Goal: Information Seeking & Learning: Get advice/opinions

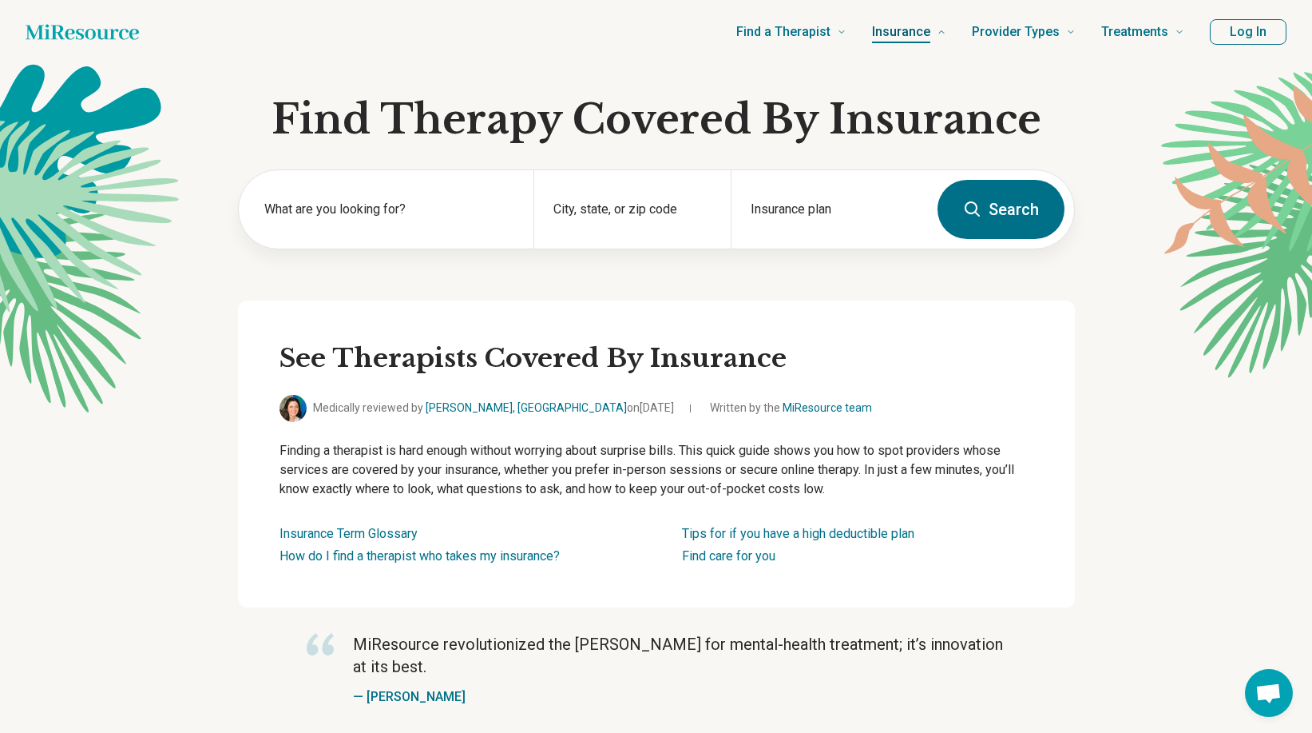
drag, startPoint x: 1224, startPoint y: 0, endPoint x: 947, endPoint y: 50, distance: 281.6
click at [936, 54] on link "Insurance" at bounding box center [909, 32] width 74 height 64
drag, startPoint x: 1130, startPoint y: 177, endPoint x: 1221, endPoint y: 427, distance: 265.6
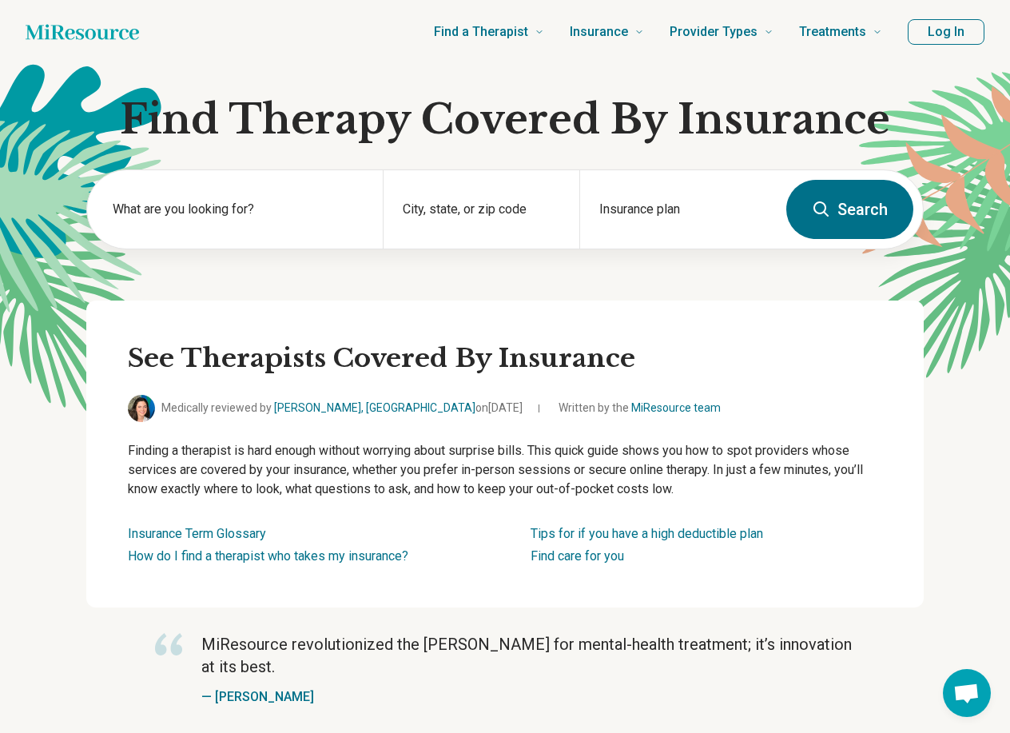
click at [343, 55] on div "Find a Therapist Mental Health Conditions [MEDICAL_DATA] Anxiety [MEDICAL_DATA]…" at bounding box center [523, 32] width 717 height 64
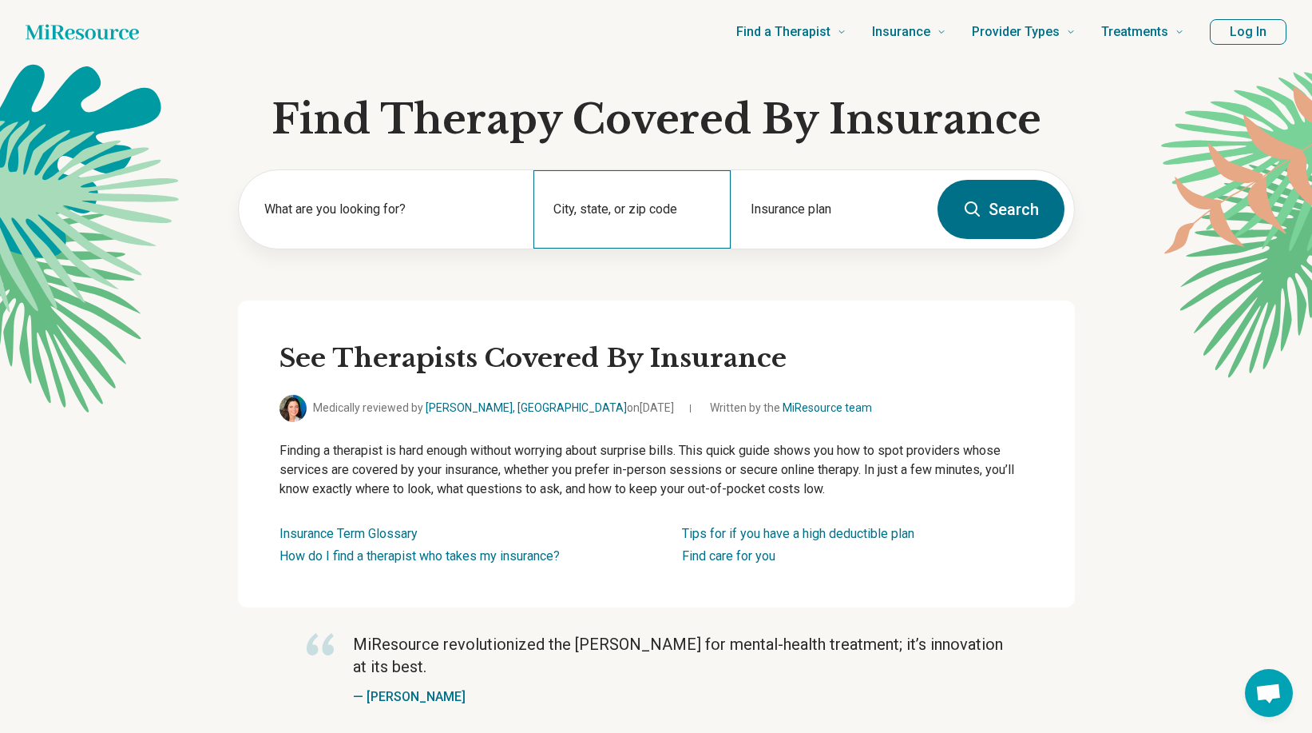
click at [661, 205] on div "City, state, or zip code" at bounding box center [632, 209] width 197 height 78
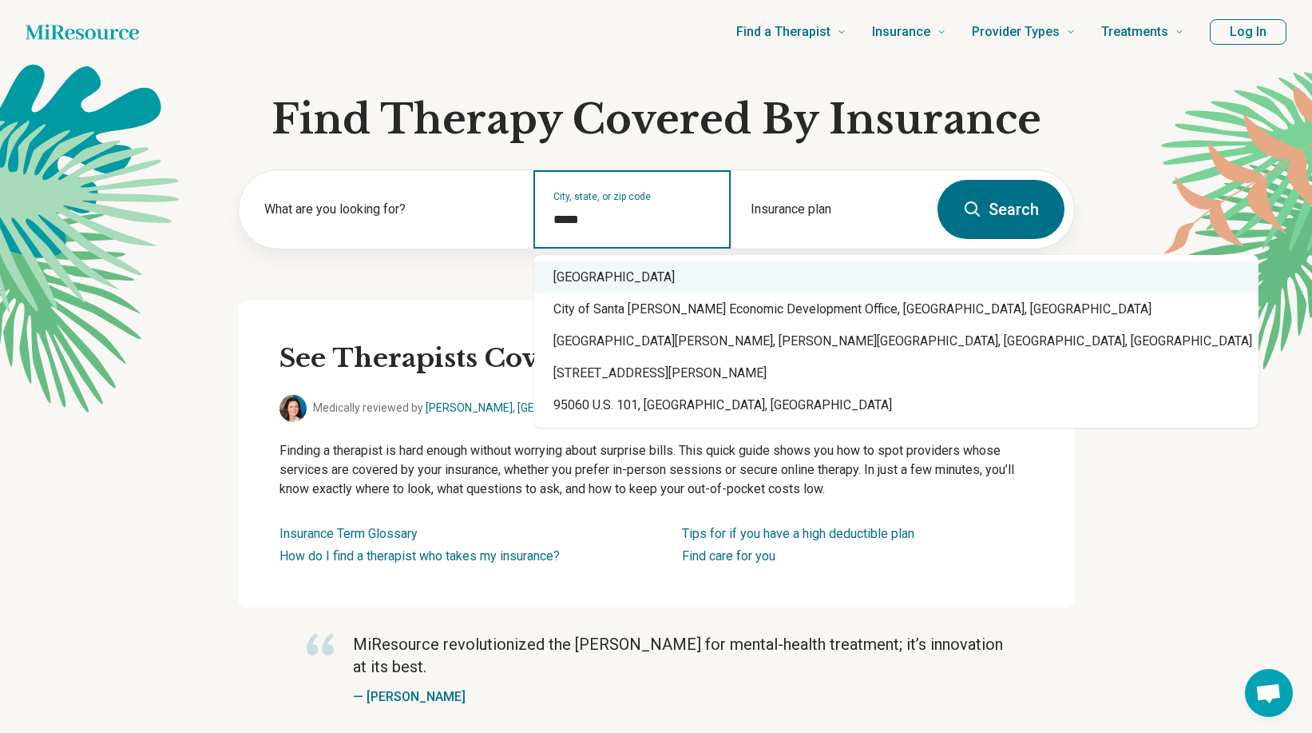
click at [637, 285] on div "[GEOGRAPHIC_DATA]" at bounding box center [896, 277] width 725 height 32
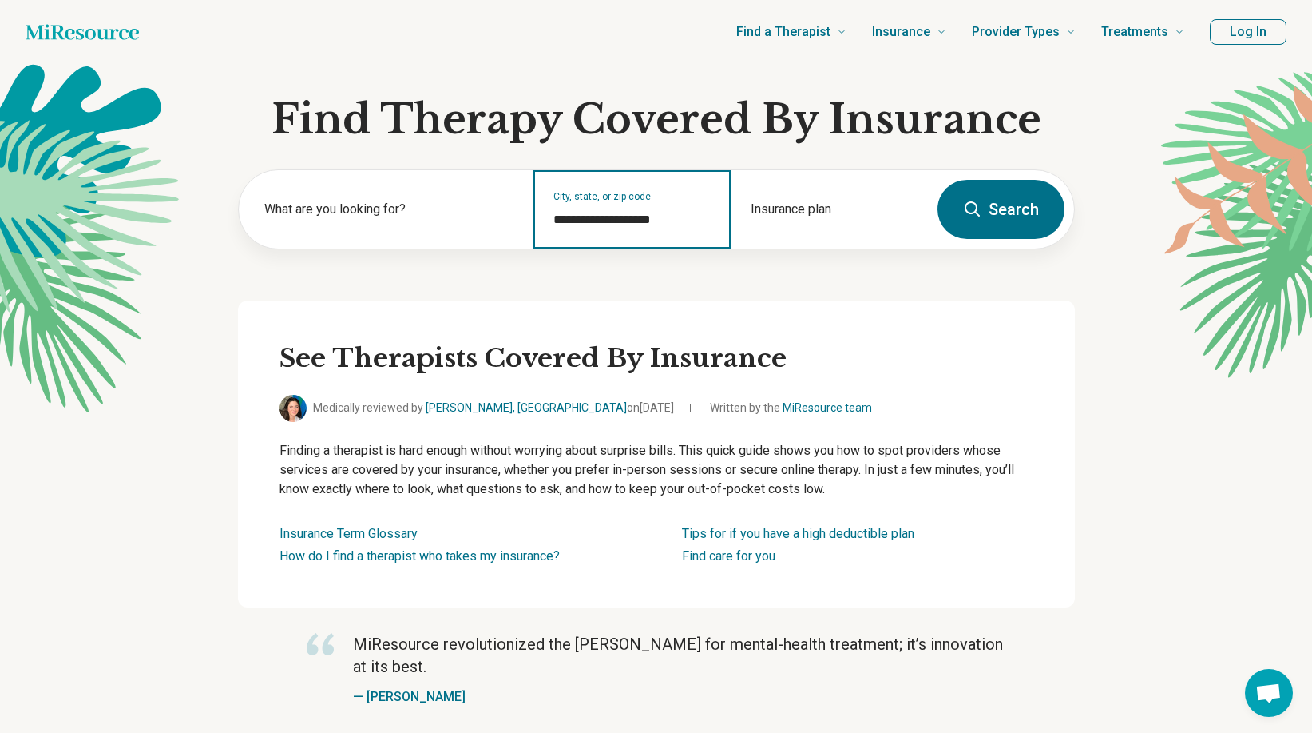
type input "**********"
click at [1009, 25] on button "Log In" at bounding box center [1248, 32] width 77 height 26
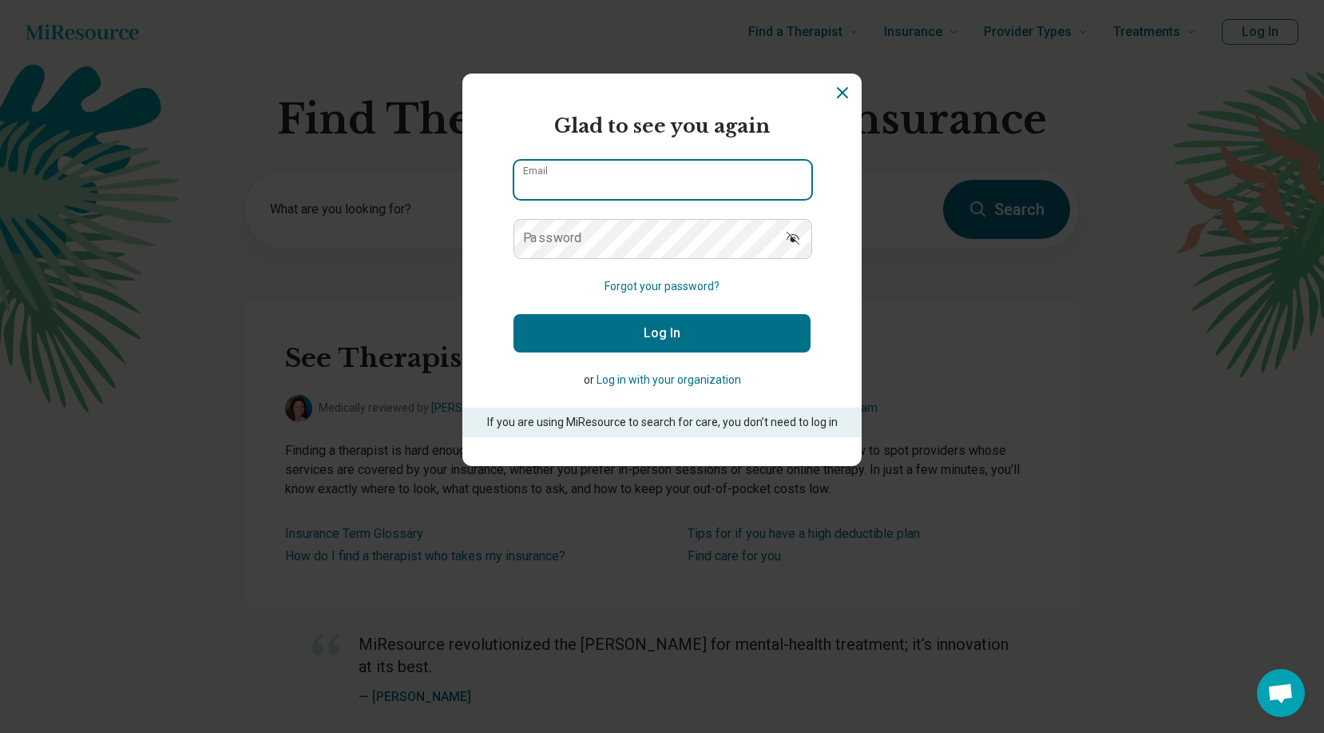
click at [743, 187] on input "Email" at bounding box center [662, 180] width 297 height 38
type input "**********"
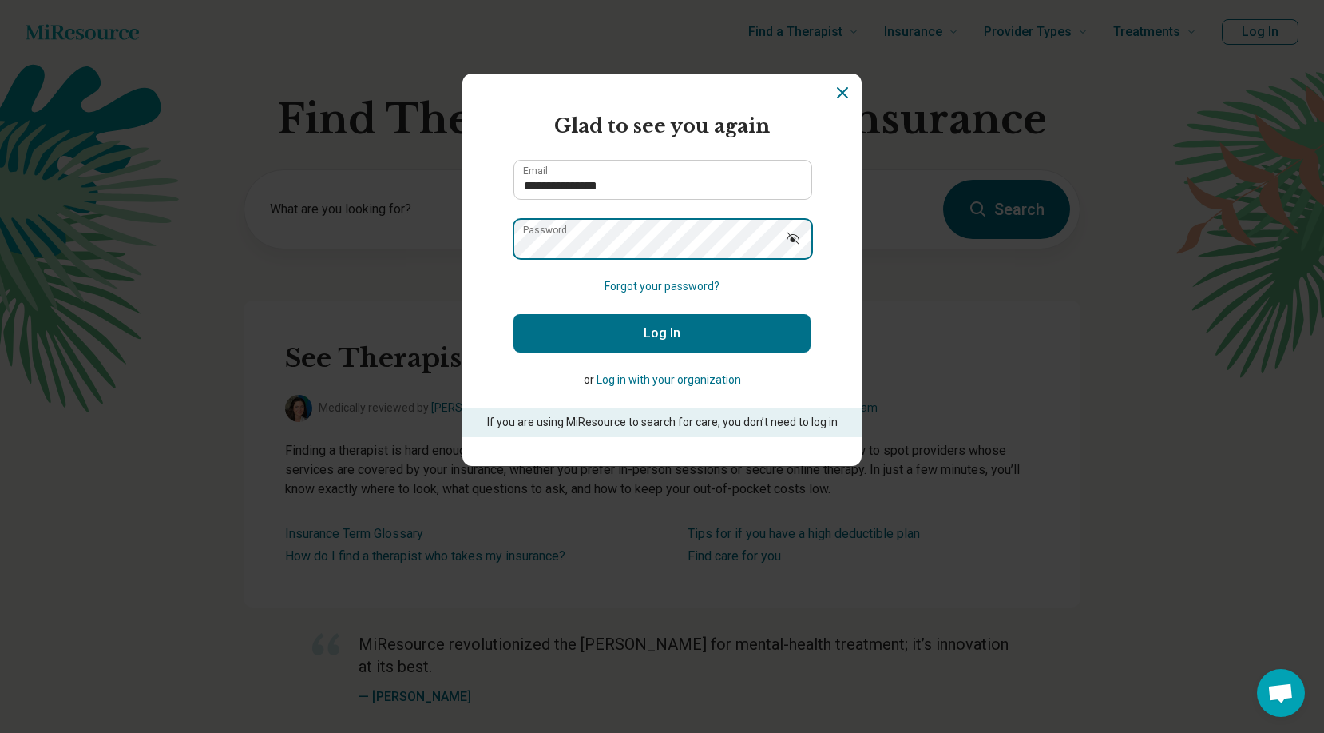
click at [514, 314] on button "Log In" at bounding box center [662, 333] width 297 height 38
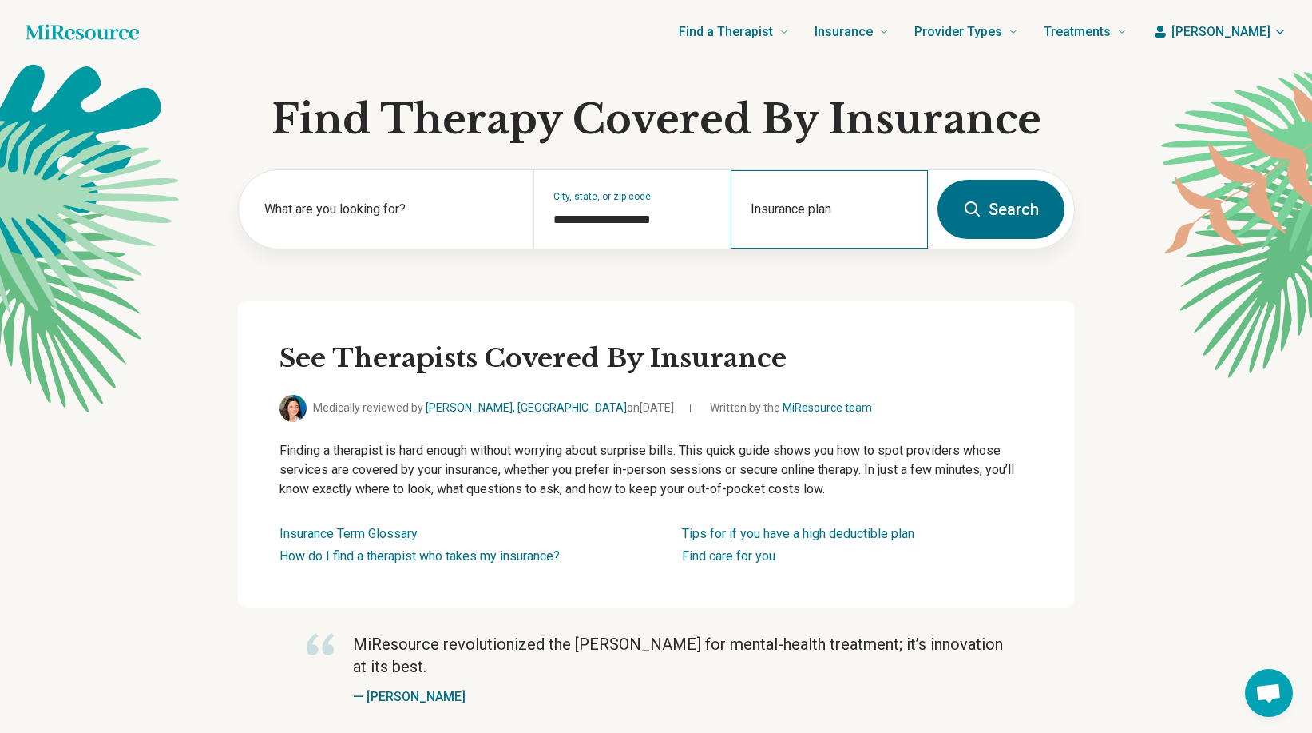
click at [800, 199] on div "Insurance plan" at bounding box center [829, 209] width 197 height 78
click at [862, 218] on input "Insurance plan" at bounding box center [830, 219] width 158 height 19
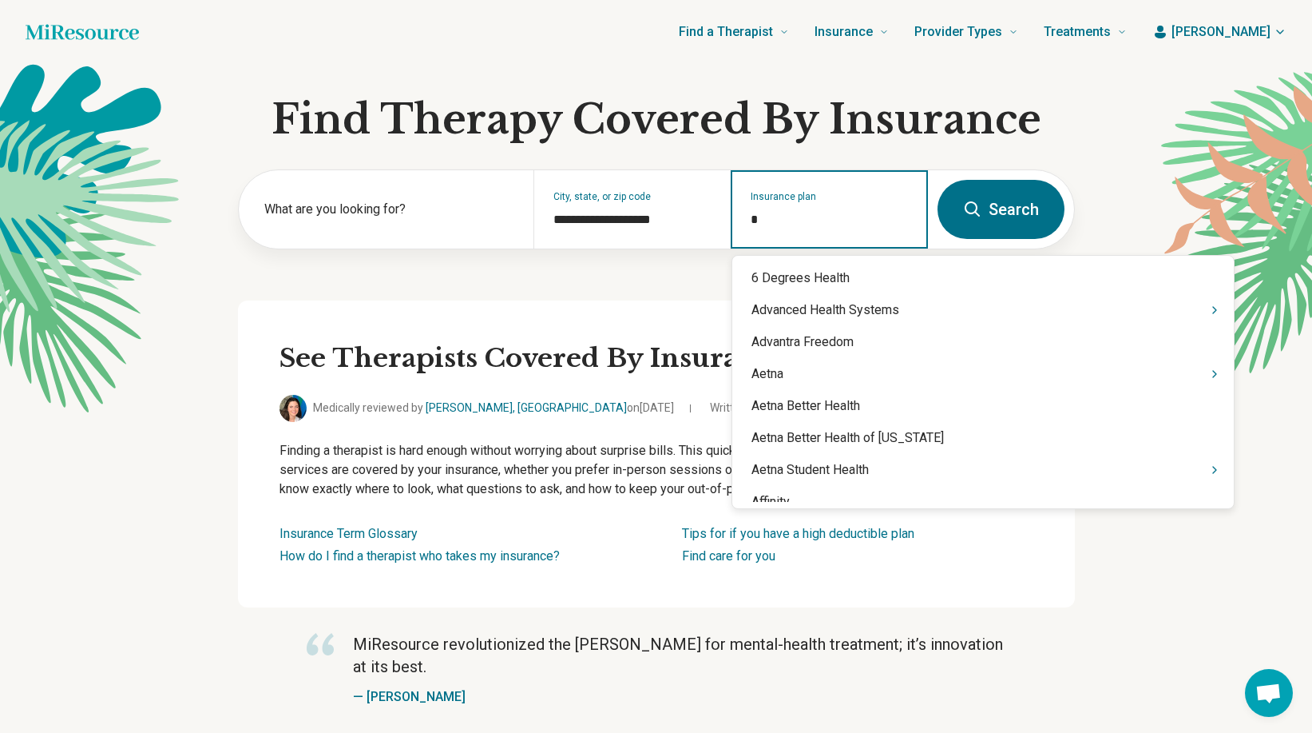
type input "**"
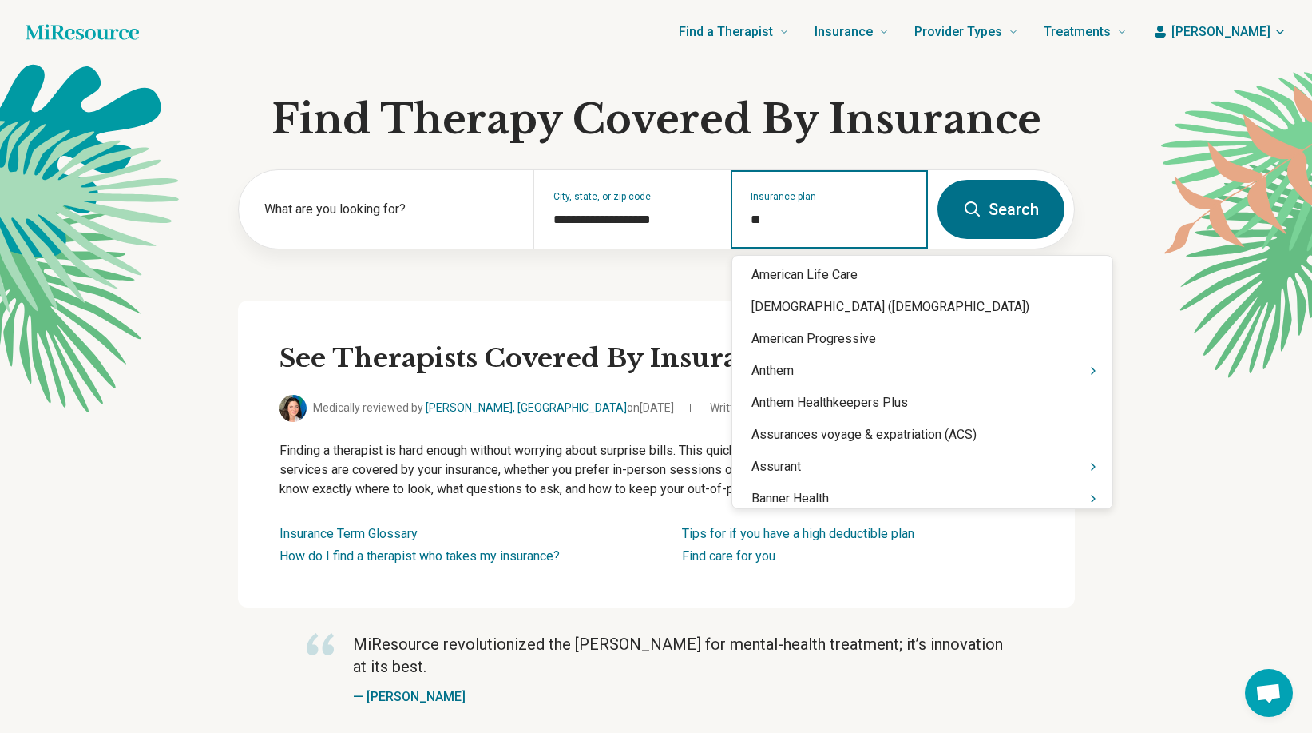
scroll to position [363, 0]
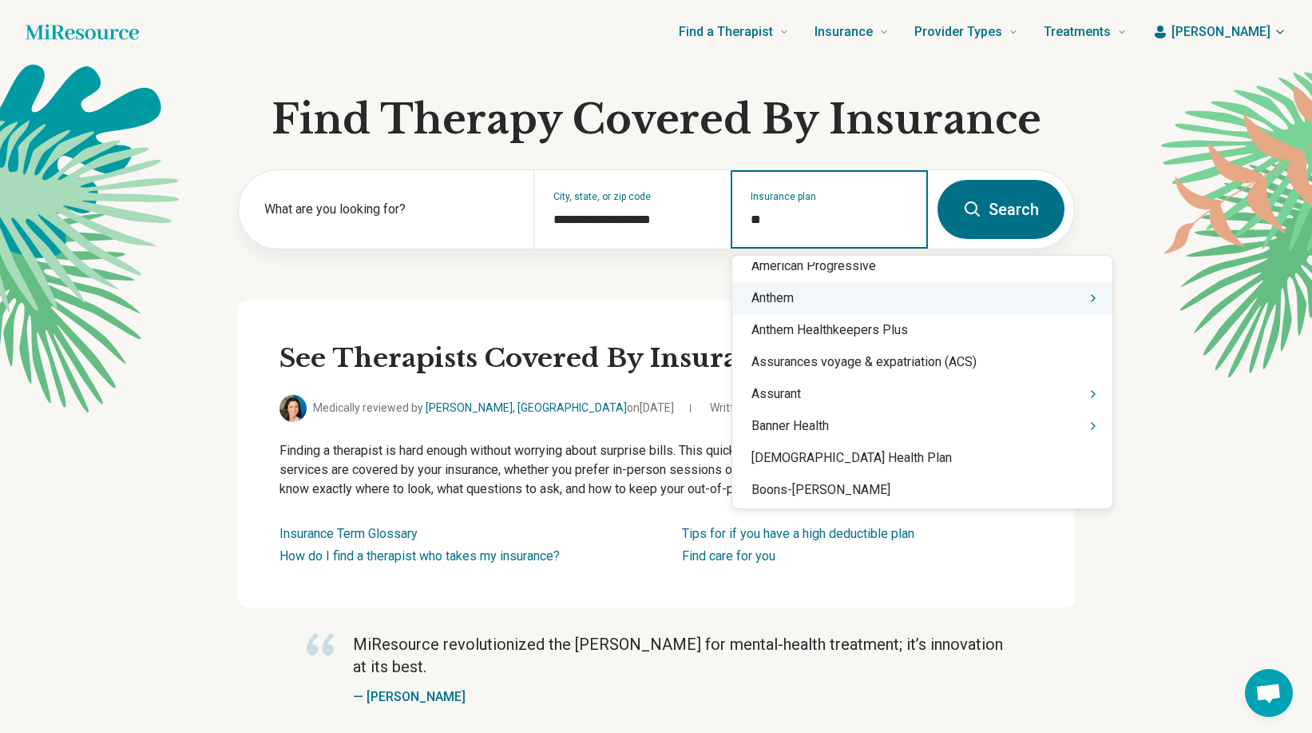
click at [946, 284] on div "Anthem" at bounding box center [923, 298] width 380 height 32
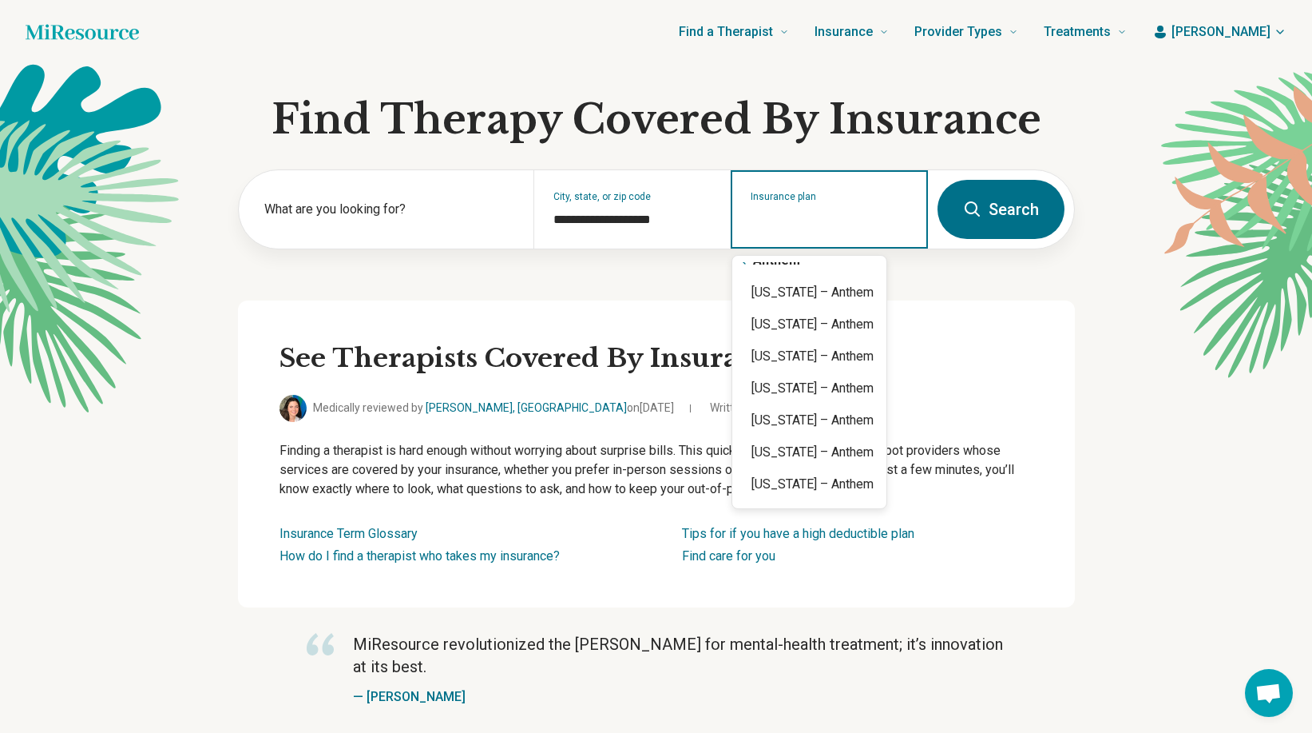
scroll to position [14, 0]
click at [856, 290] on div "[US_STATE] – Anthem" at bounding box center [810, 296] width 154 height 32
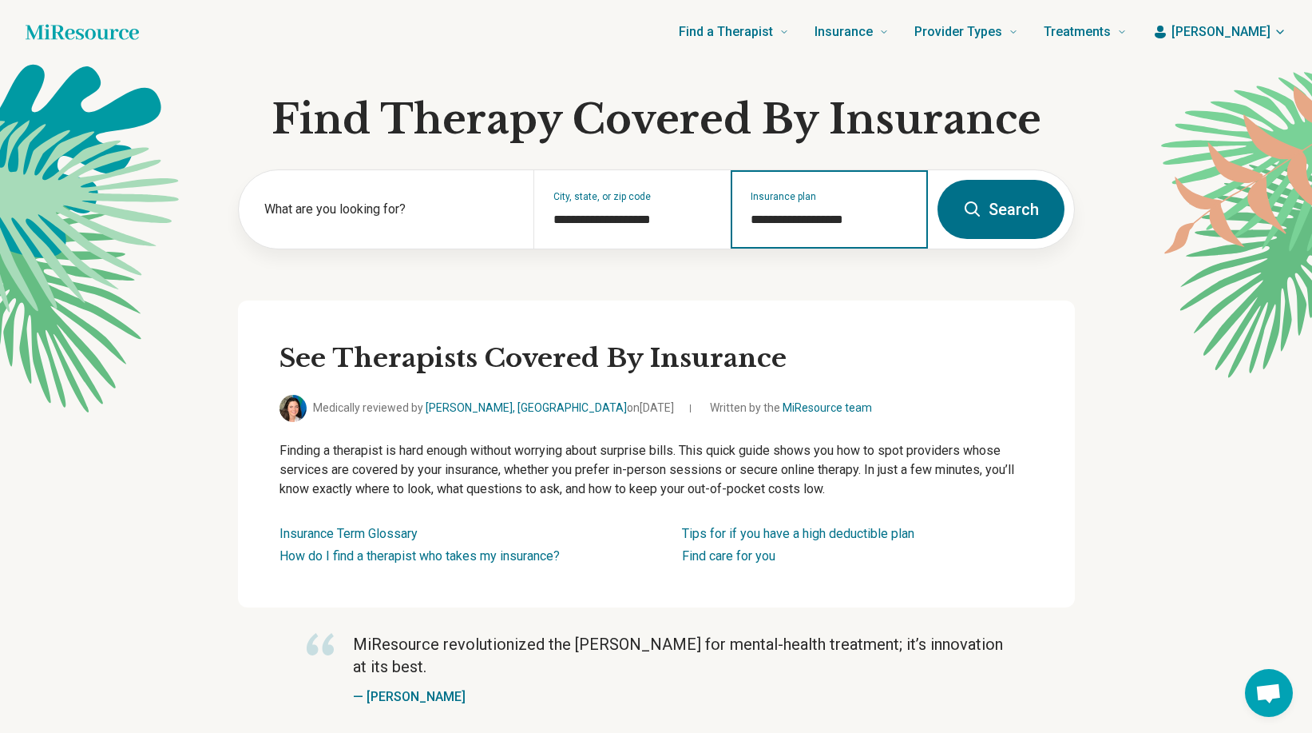
type input "**********"
click at [1009, 220] on button "Search" at bounding box center [1001, 209] width 127 height 59
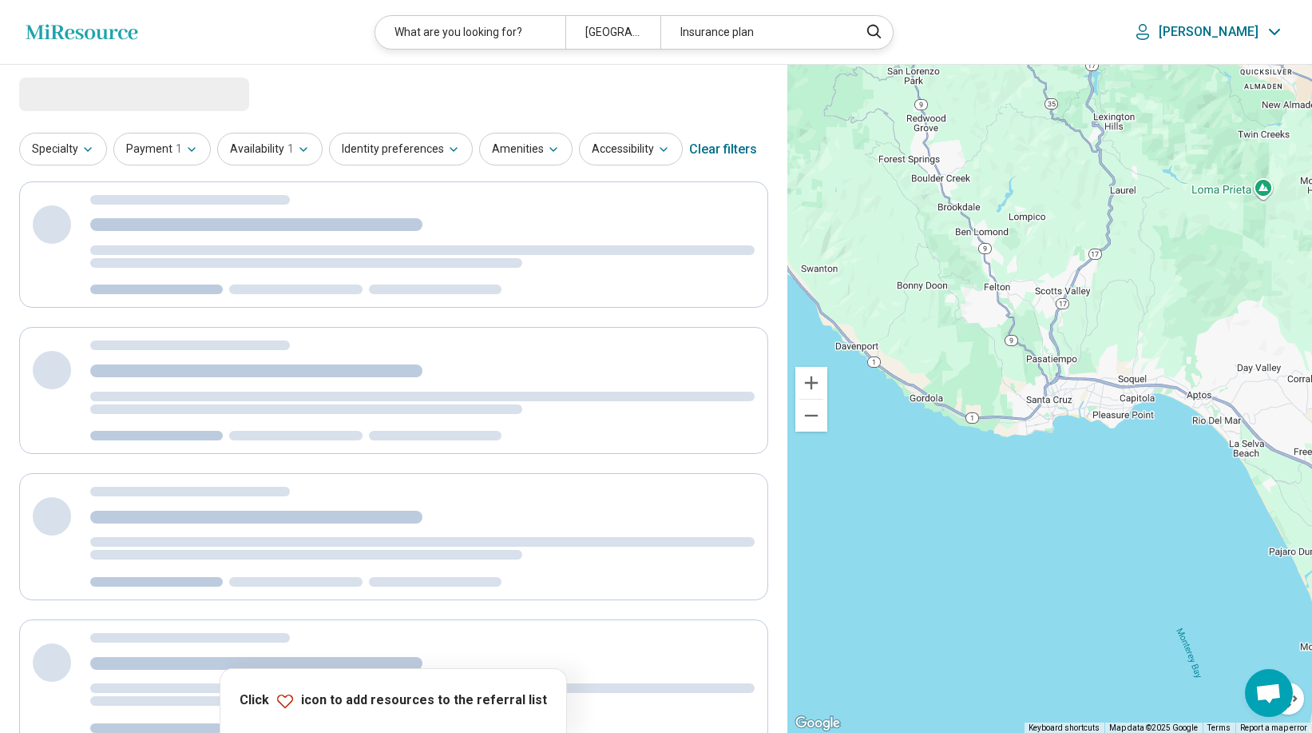
select select "***"
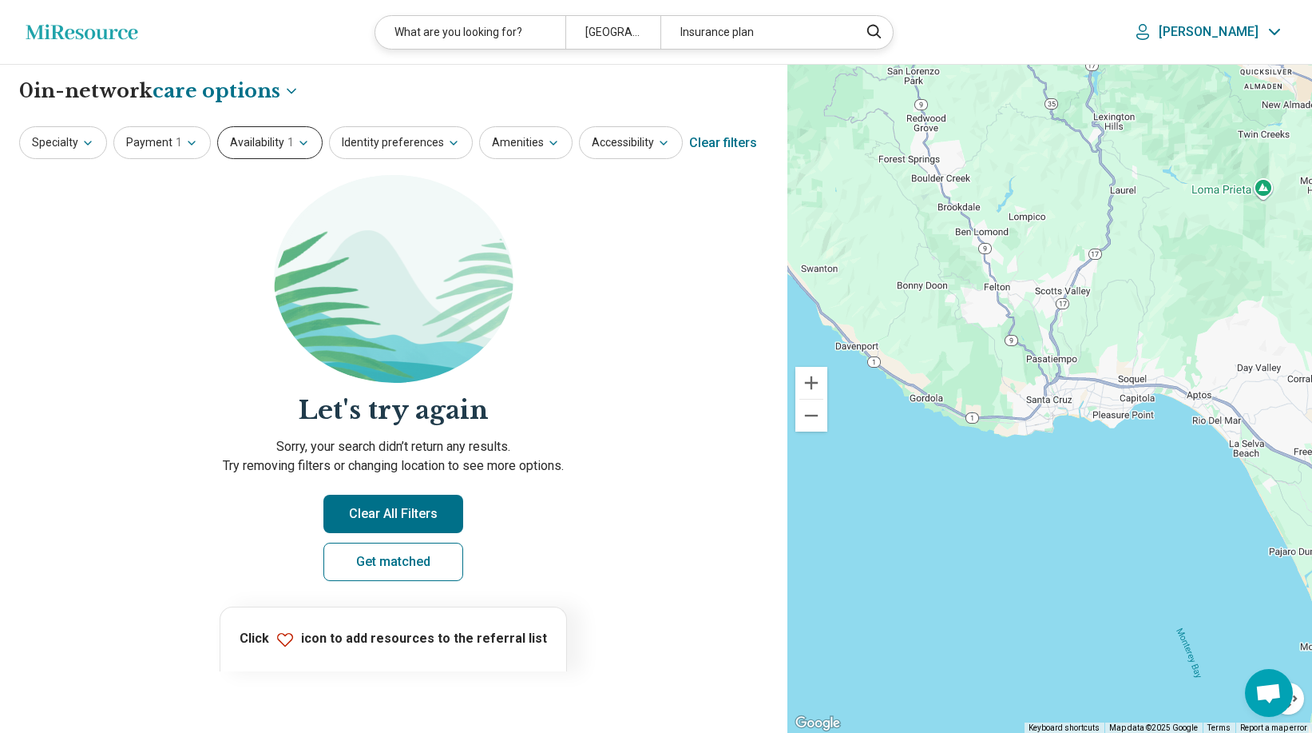
click at [235, 143] on button "Availability 1" at bounding box center [269, 142] width 105 height 33
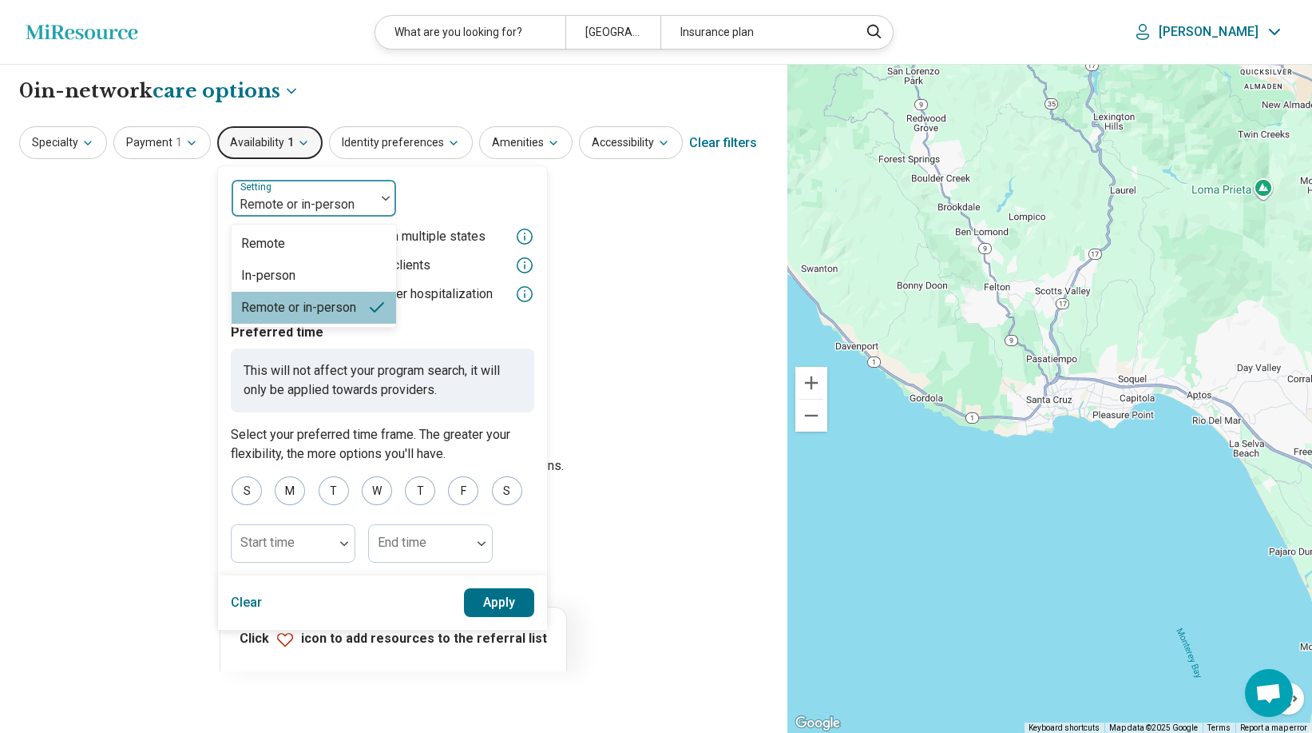
click at [382, 198] on img at bounding box center [386, 198] width 8 height 5
click at [304, 270] on div "In-person" at bounding box center [314, 276] width 165 height 32
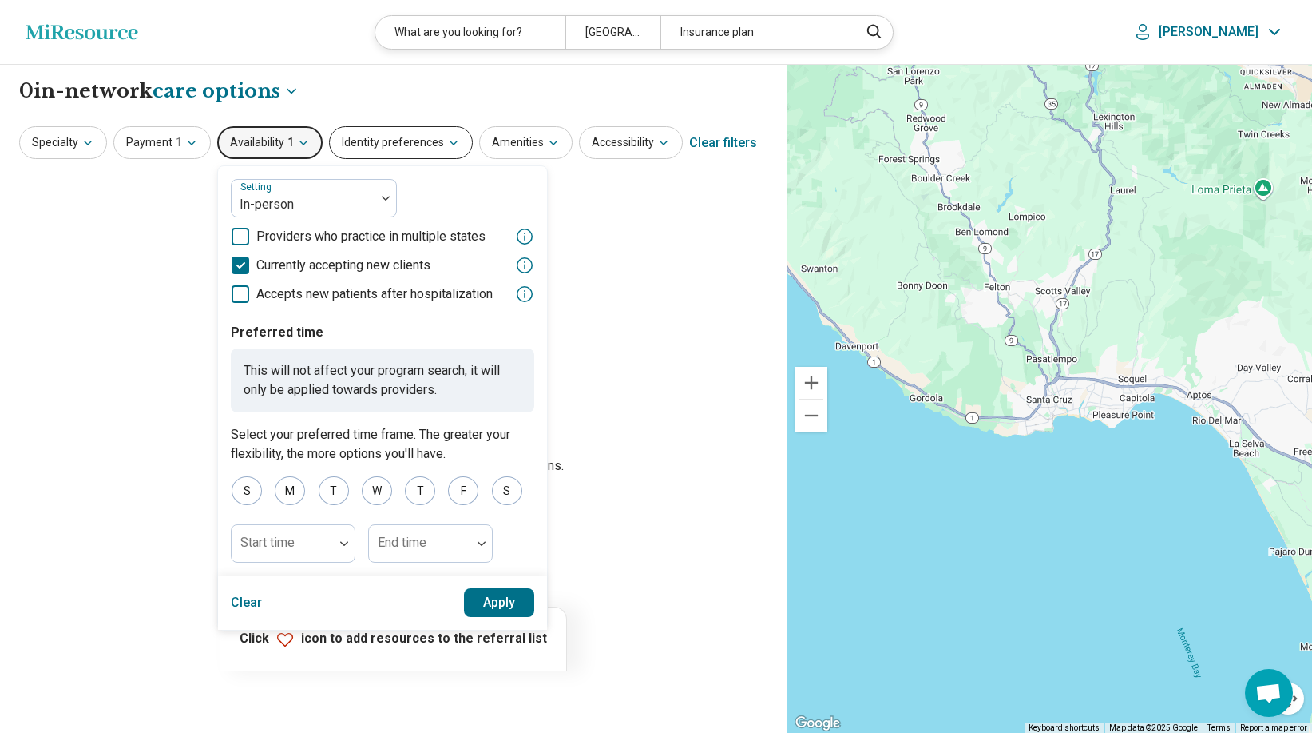
click at [428, 142] on button "Identity preferences" at bounding box center [401, 142] width 144 height 33
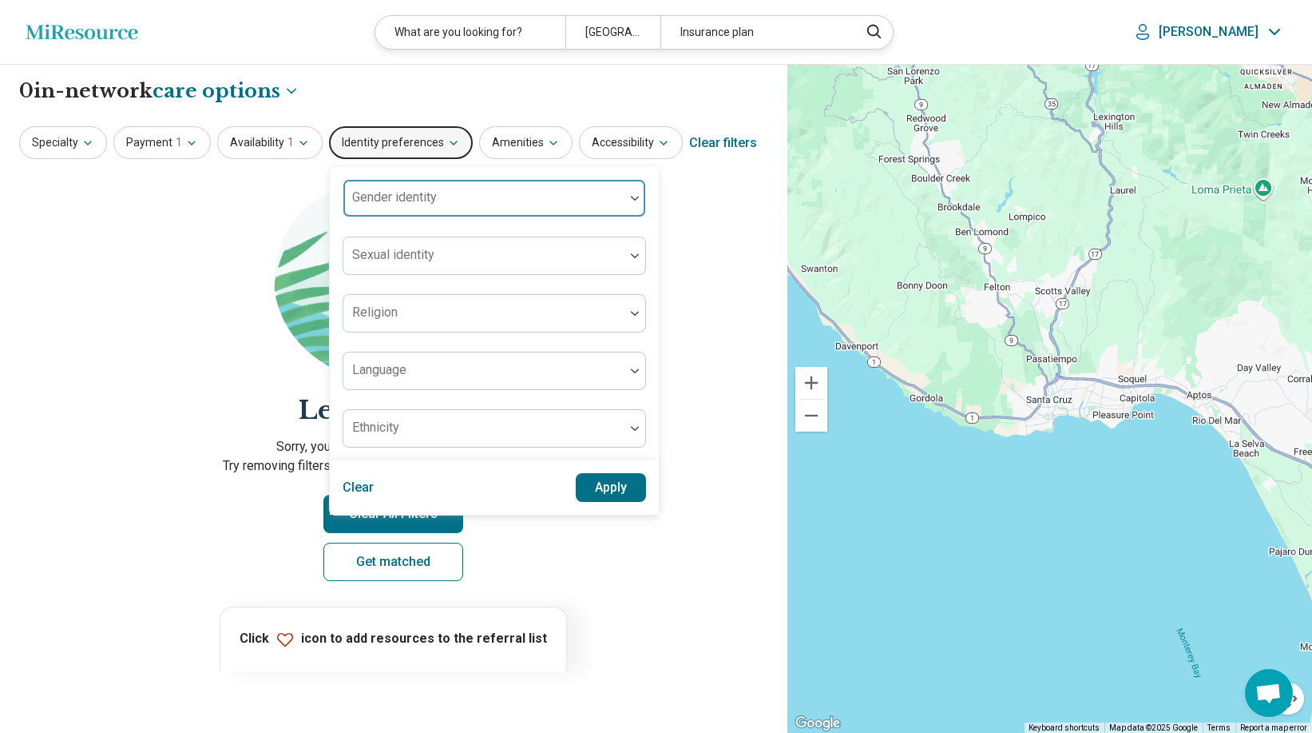
click at [435, 197] on div at bounding box center [484, 204] width 268 height 22
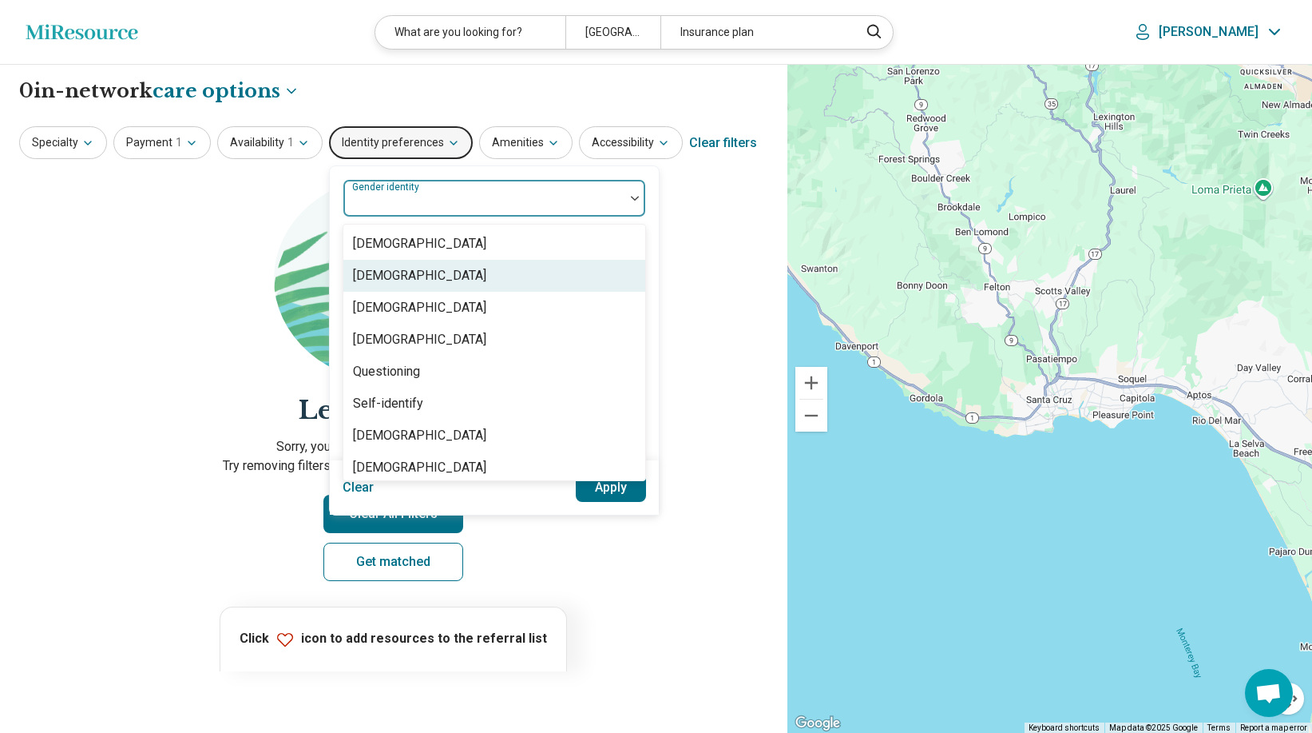
click at [433, 276] on div "[DEMOGRAPHIC_DATA]" at bounding box center [419, 275] width 133 height 19
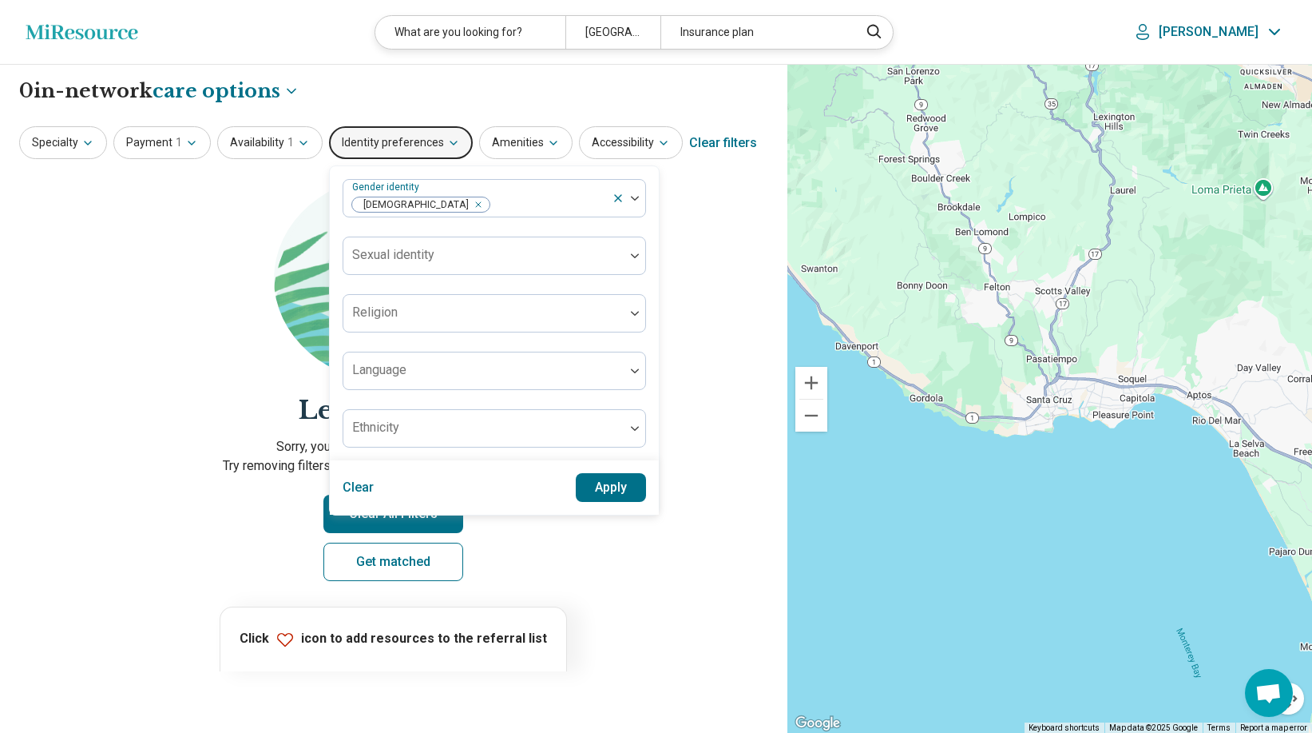
click at [602, 485] on button "Apply" at bounding box center [611, 487] width 71 height 29
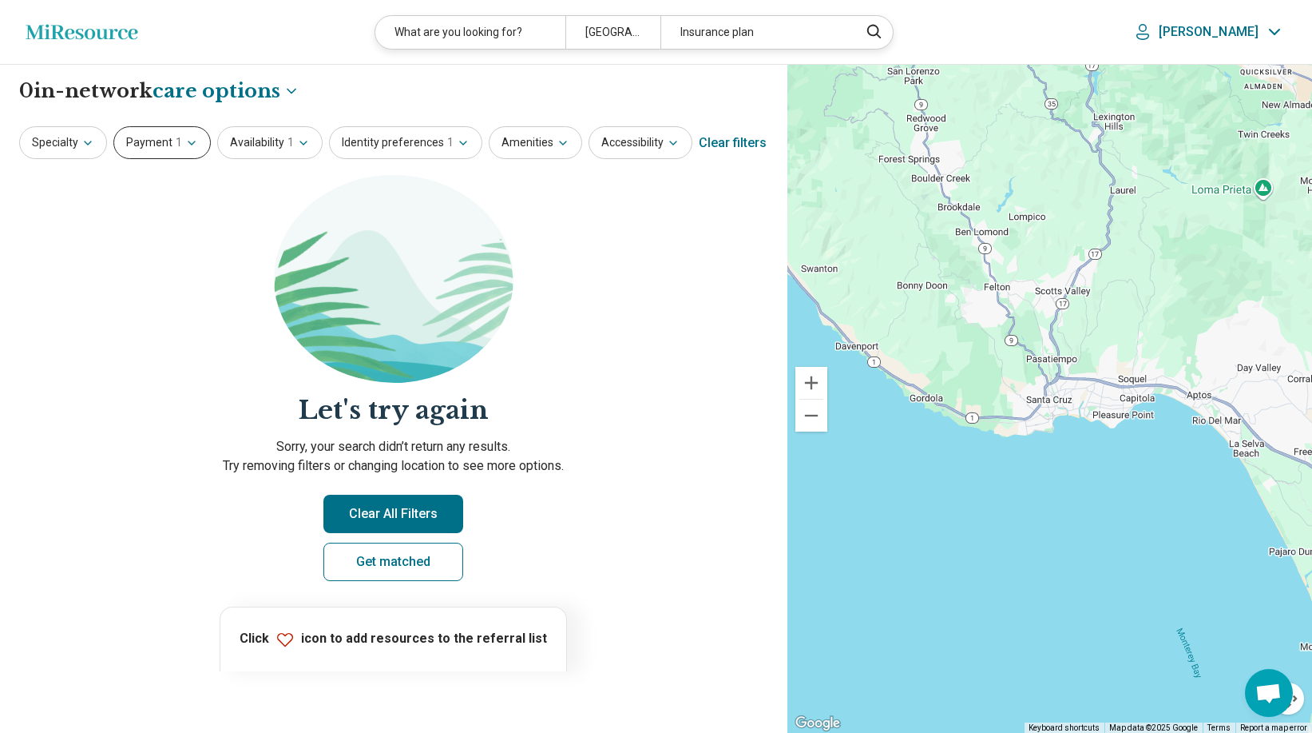
click at [147, 137] on button "Payment 1" at bounding box center [161, 142] width 97 height 33
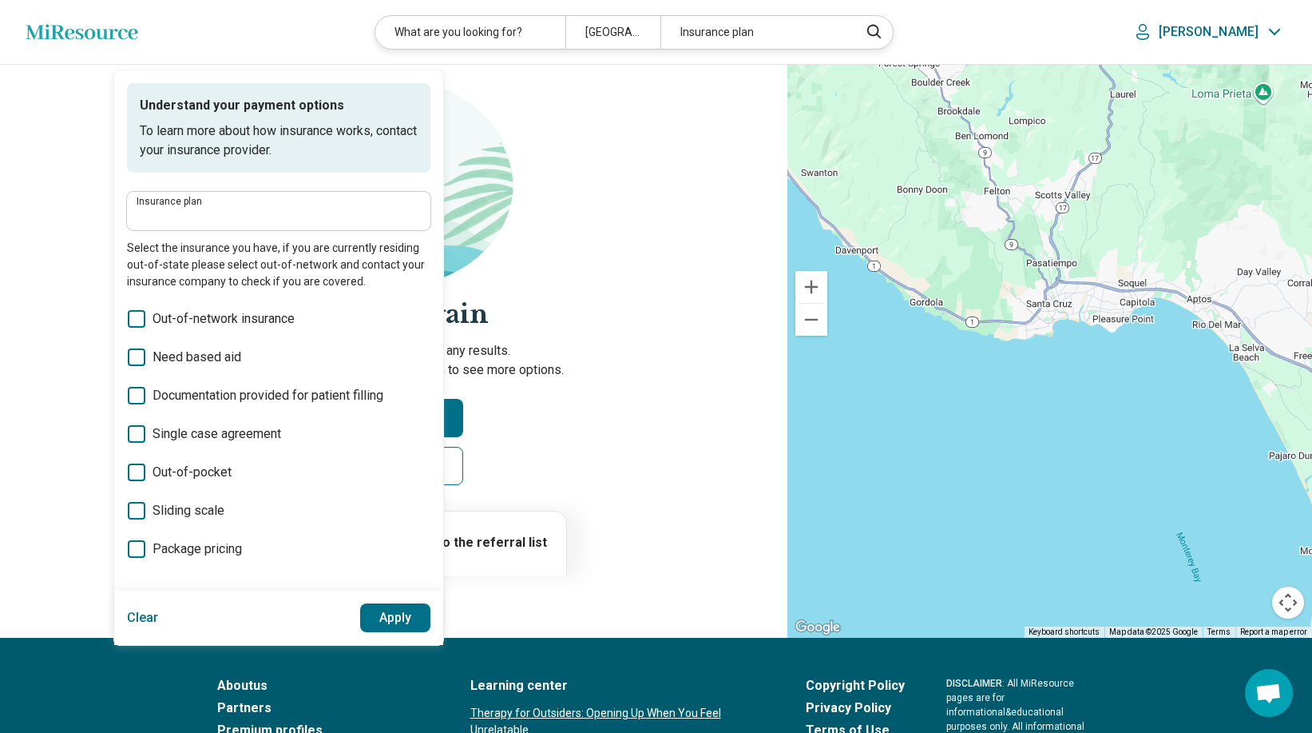
scroll to position [128, 0]
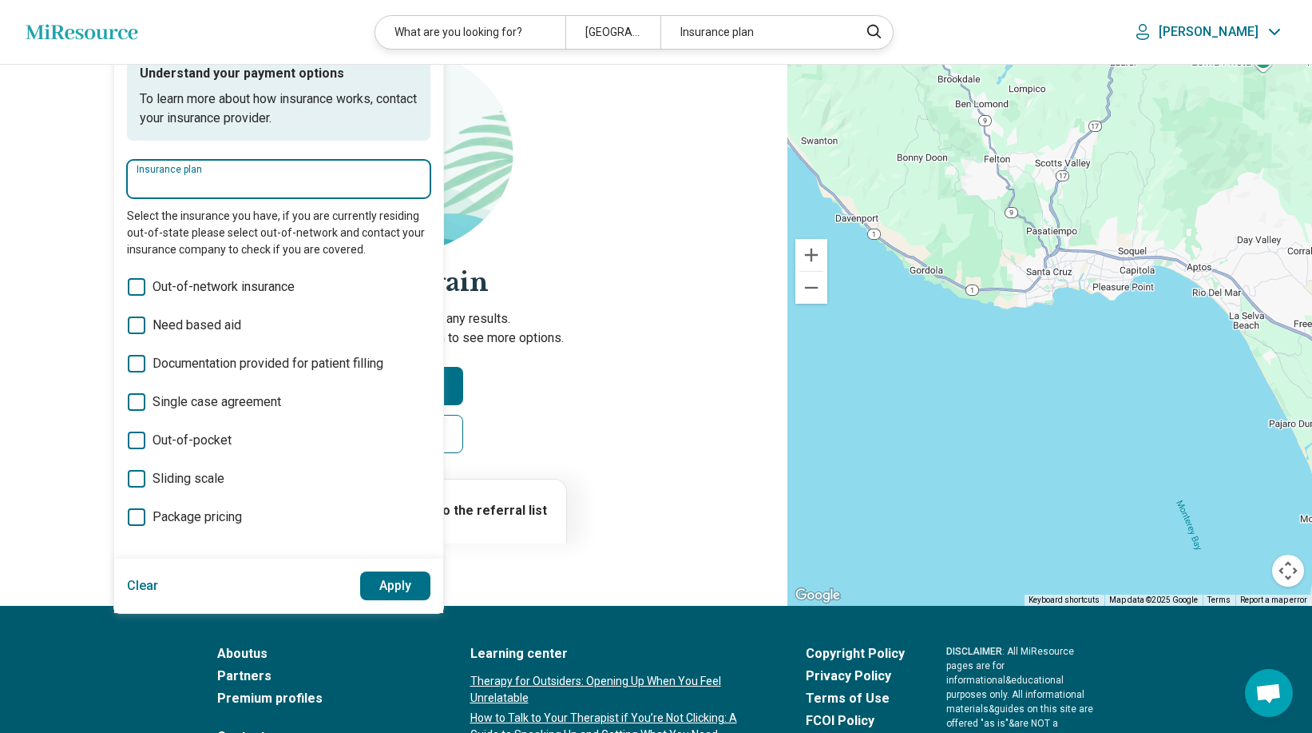
click at [354, 181] on input "Insurance plan" at bounding box center [279, 184] width 284 height 19
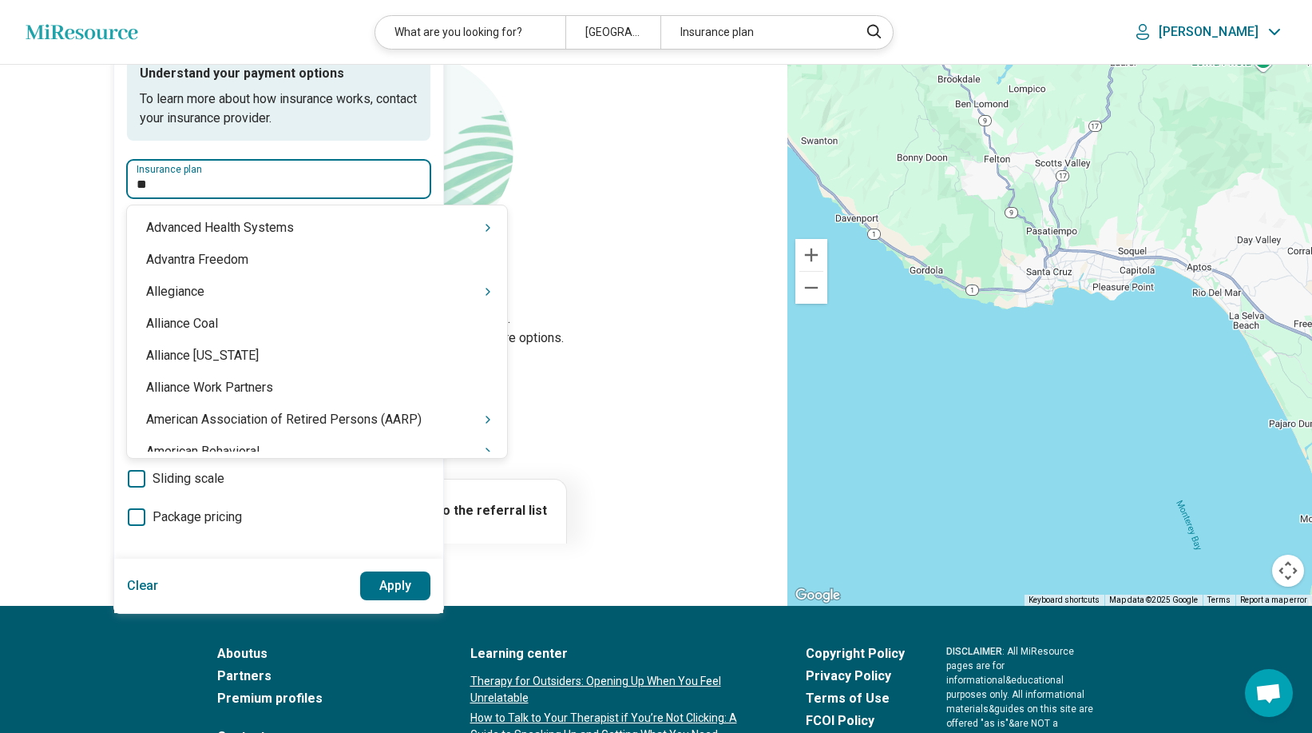
type input "***"
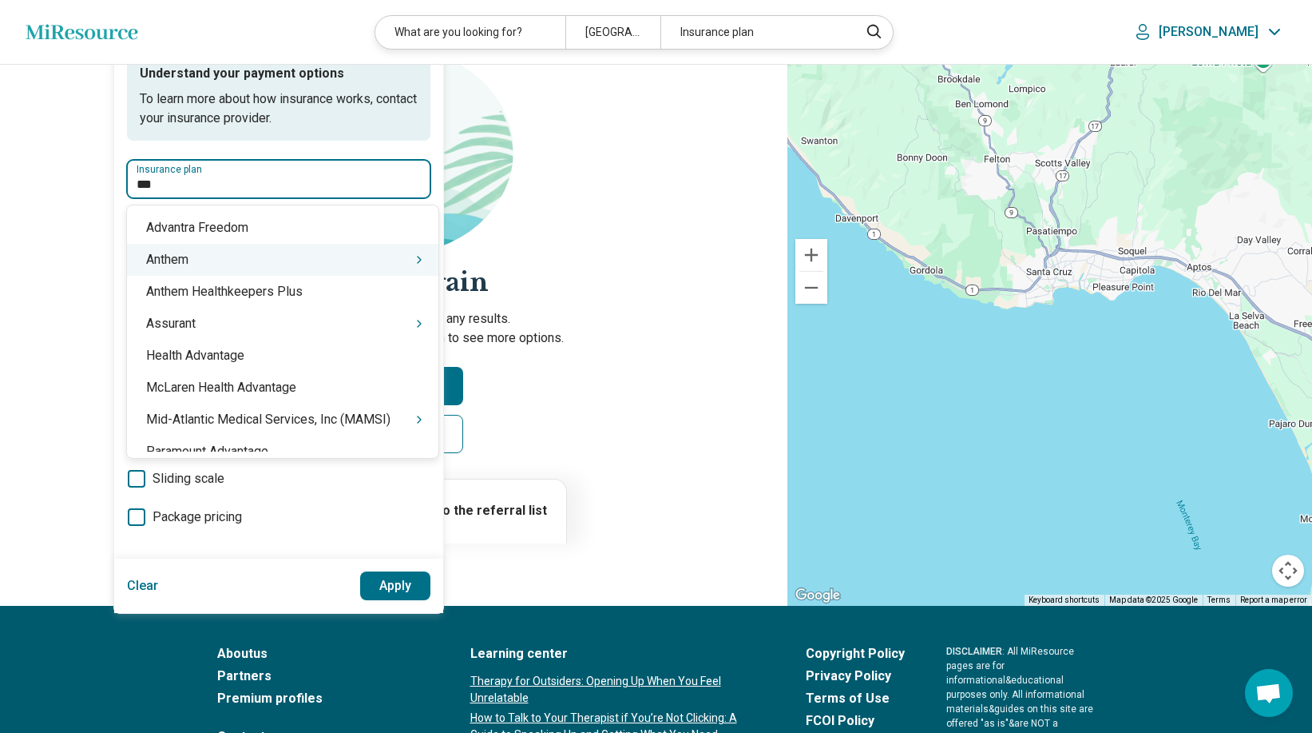
click at [199, 253] on div "Anthem" at bounding box center [283, 260] width 312 height 32
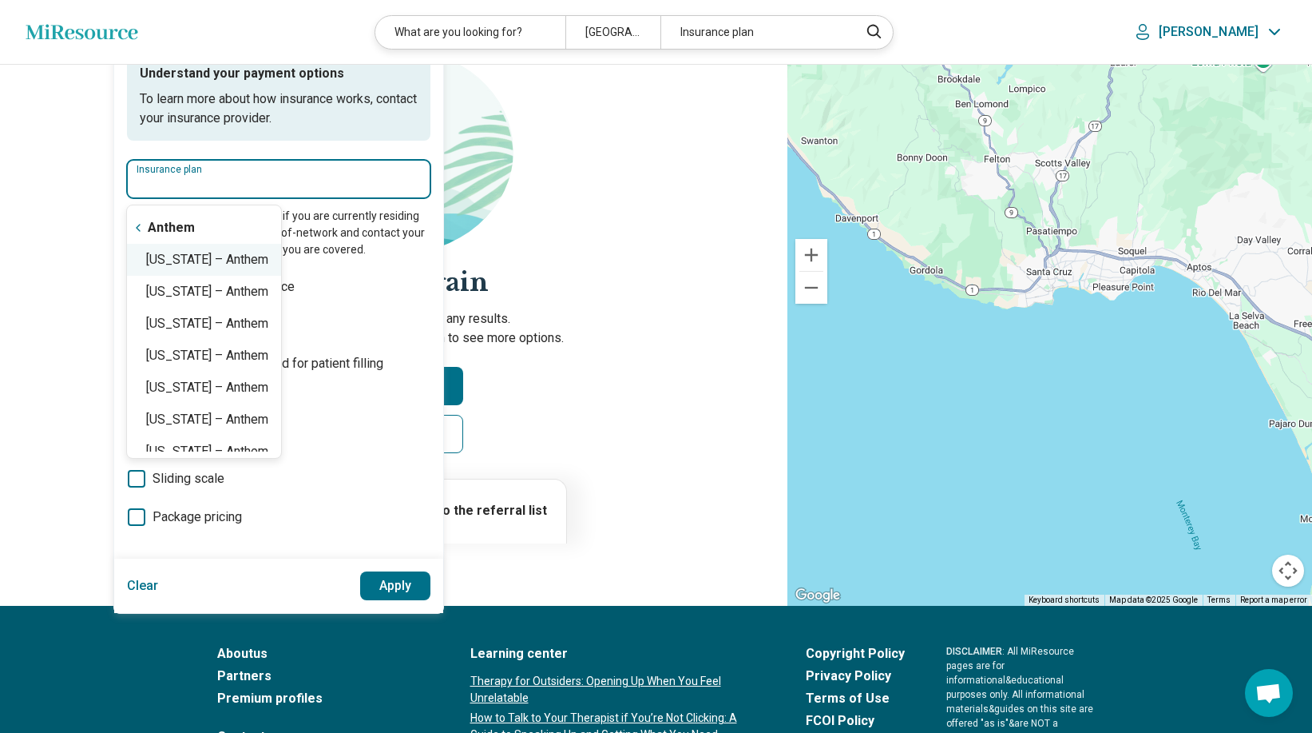
click at [216, 263] on div "[US_STATE] – Anthem" at bounding box center [204, 260] width 154 height 32
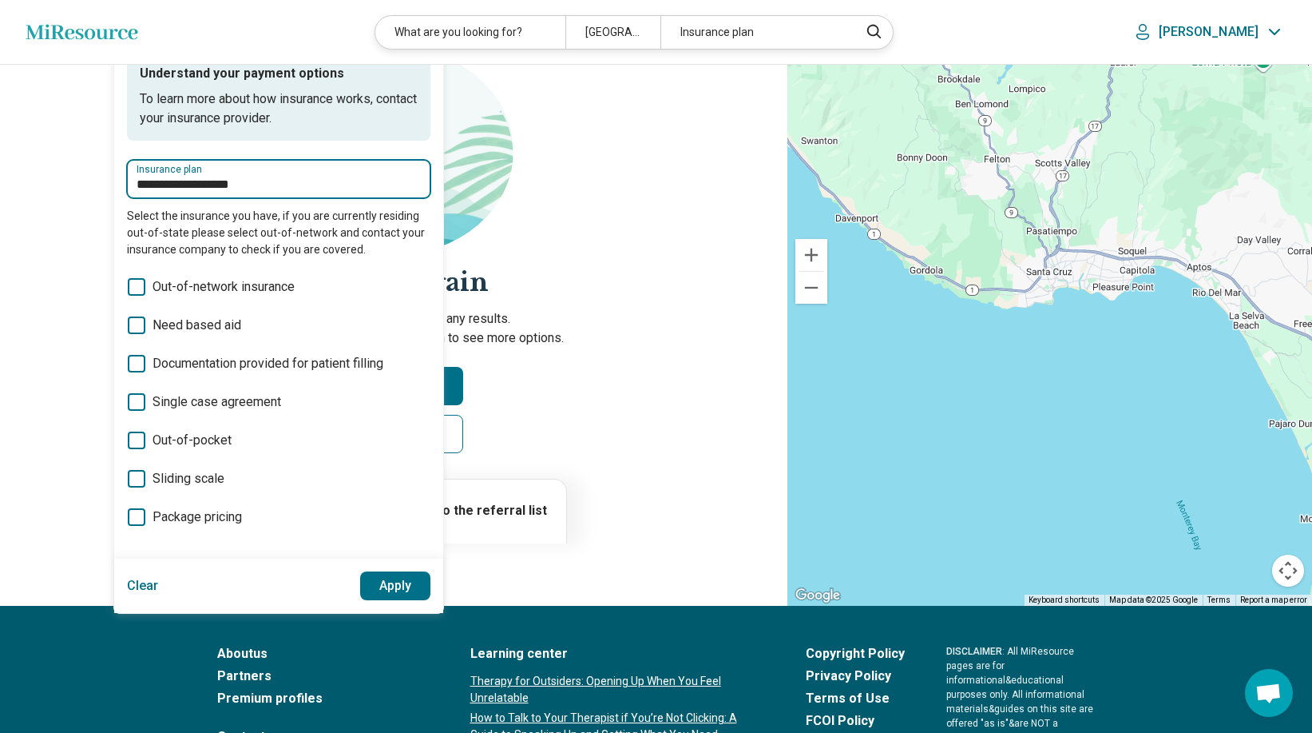
type input "**********"
click at [387, 586] on button "Apply" at bounding box center [395, 585] width 71 height 29
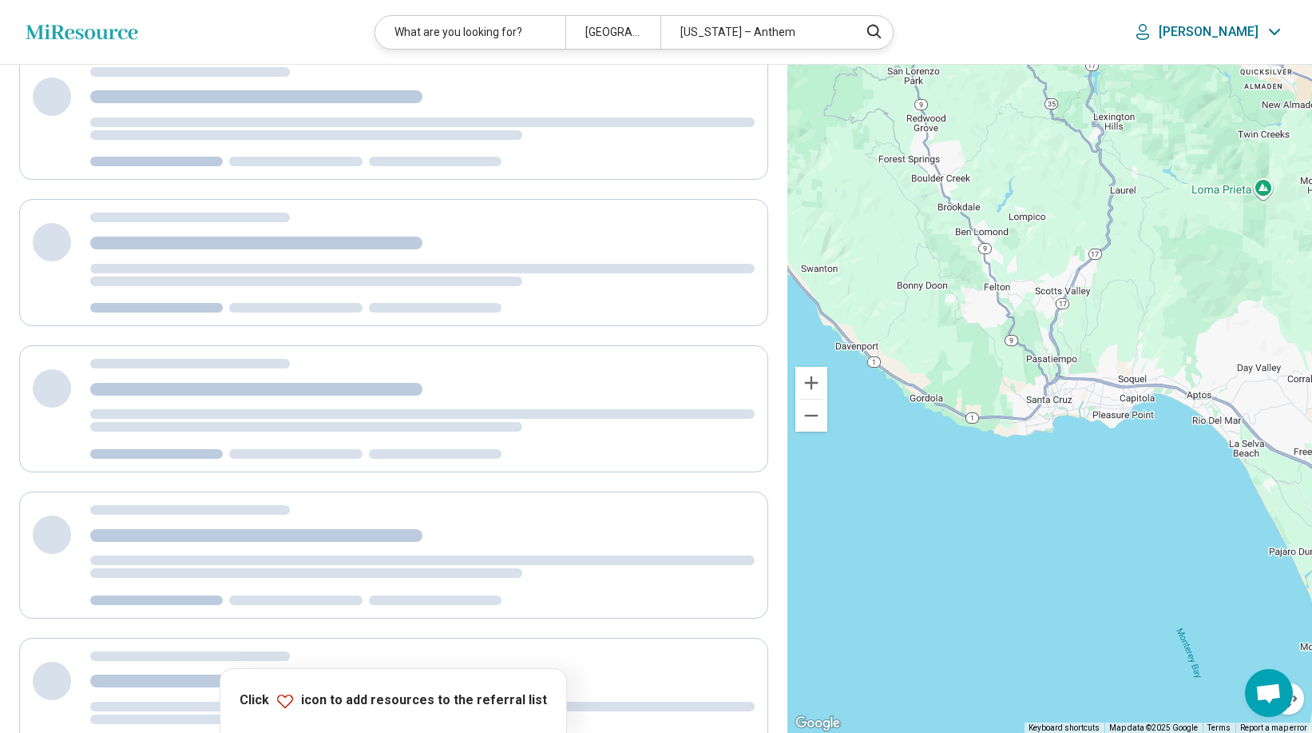
scroll to position [0, 0]
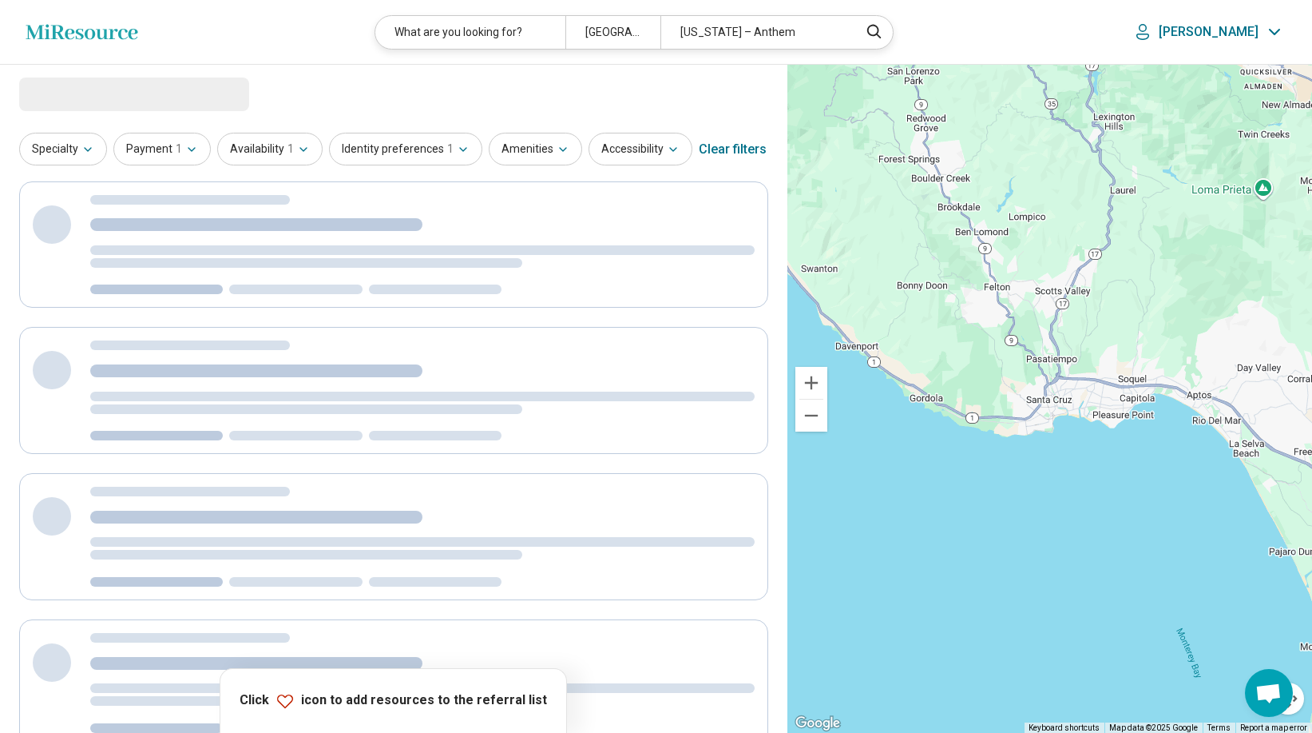
select select "***"
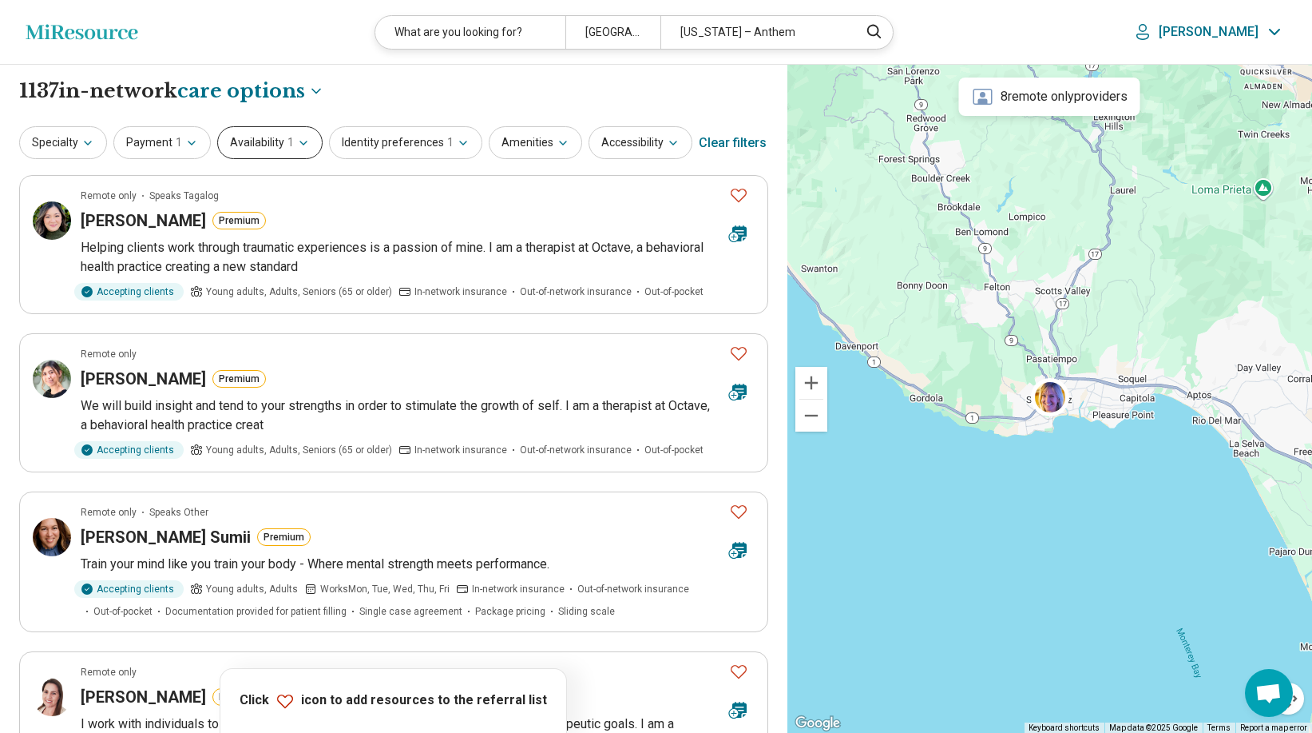
click at [297, 144] on icon "button" at bounding box center [303, 143] width 13 height 13
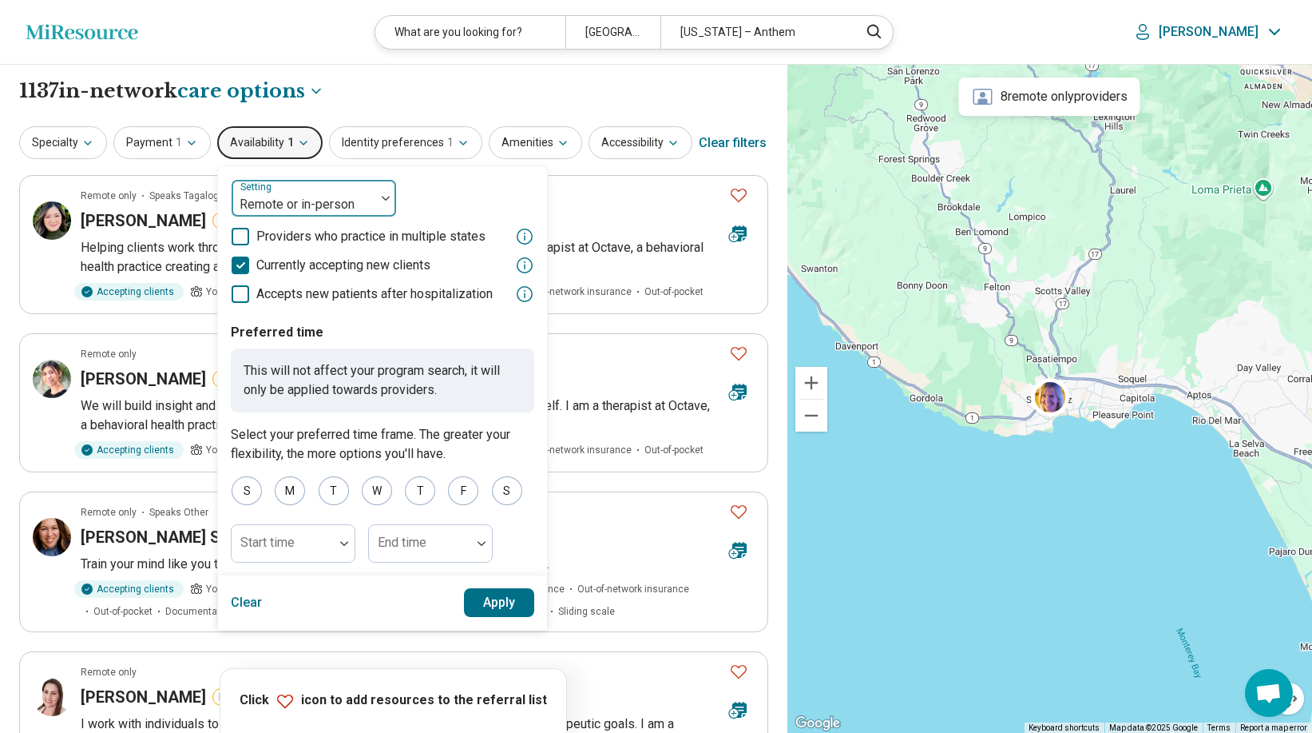
click at [382, 198] on img at bounding box center [386, 198] width 8 height 5
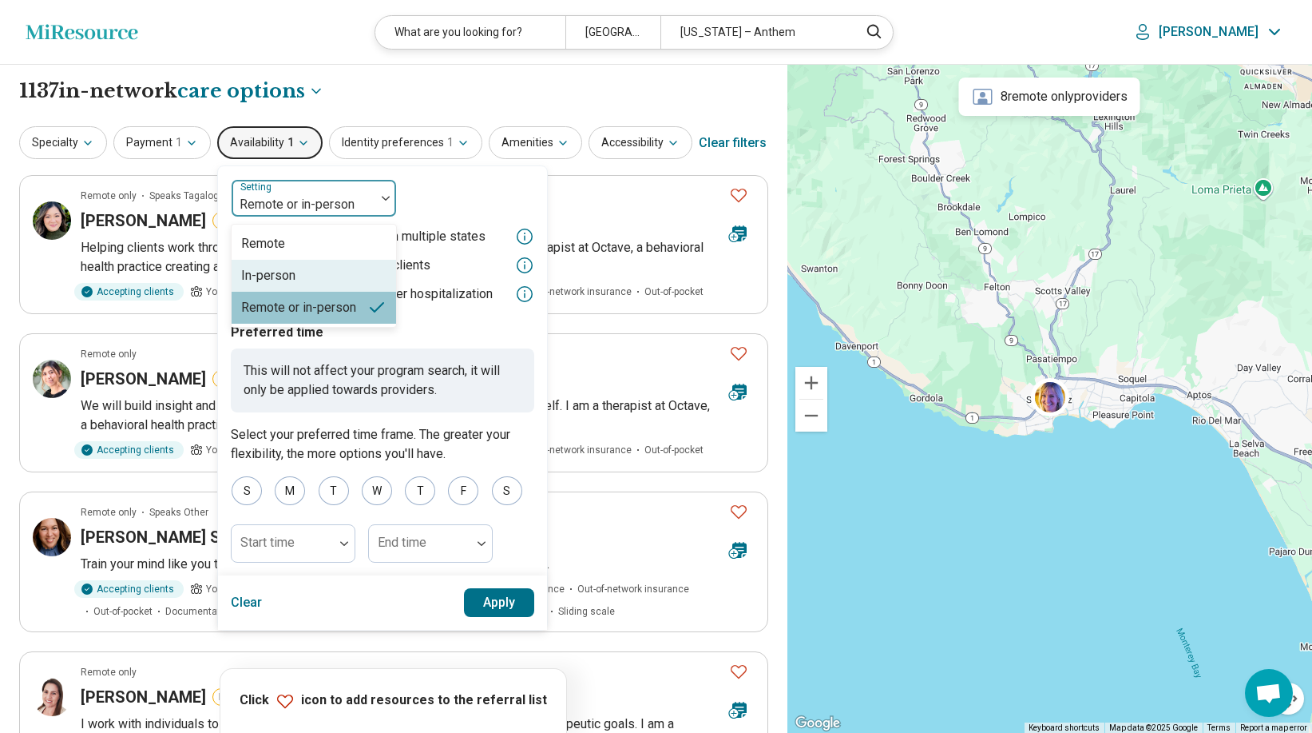
click at [342, 280] on div "In-person" at bounding box center [314, 276] width 165 height 32
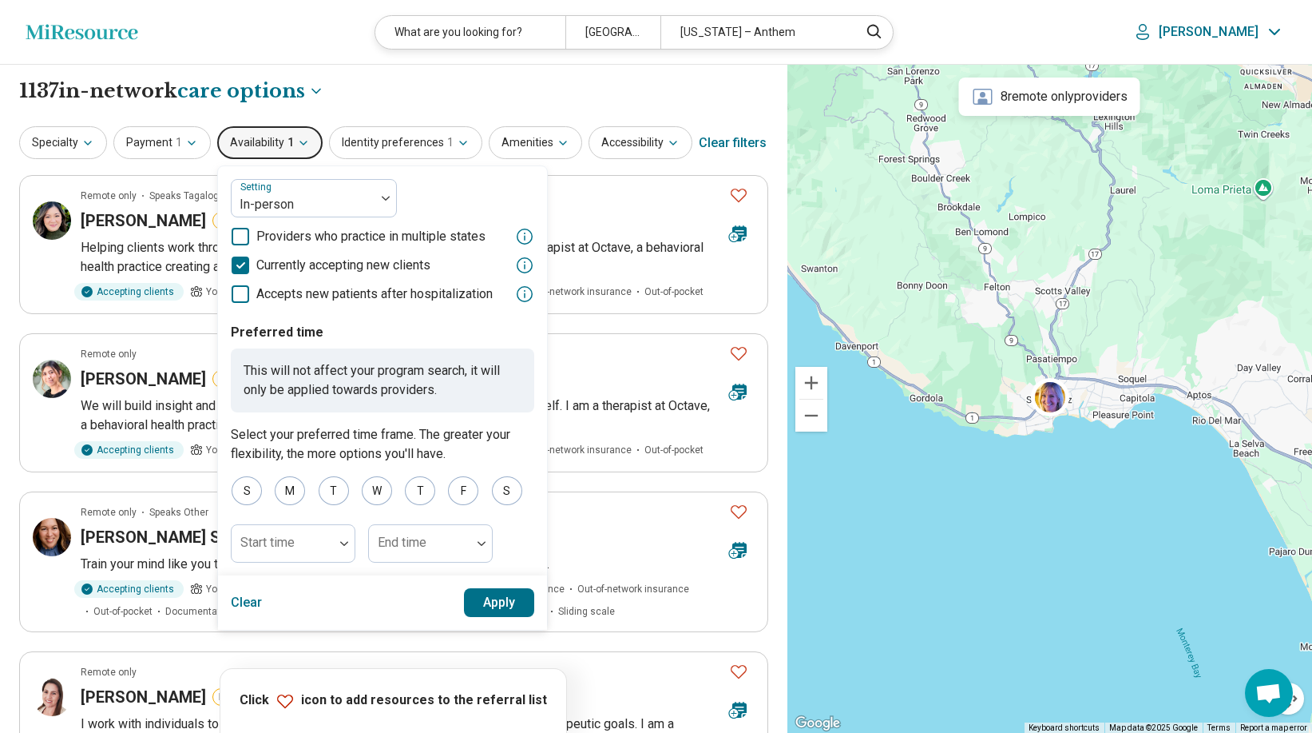
click at [499, 597] on button "Apply" at bounding box center [499, 602] width 71 height 29
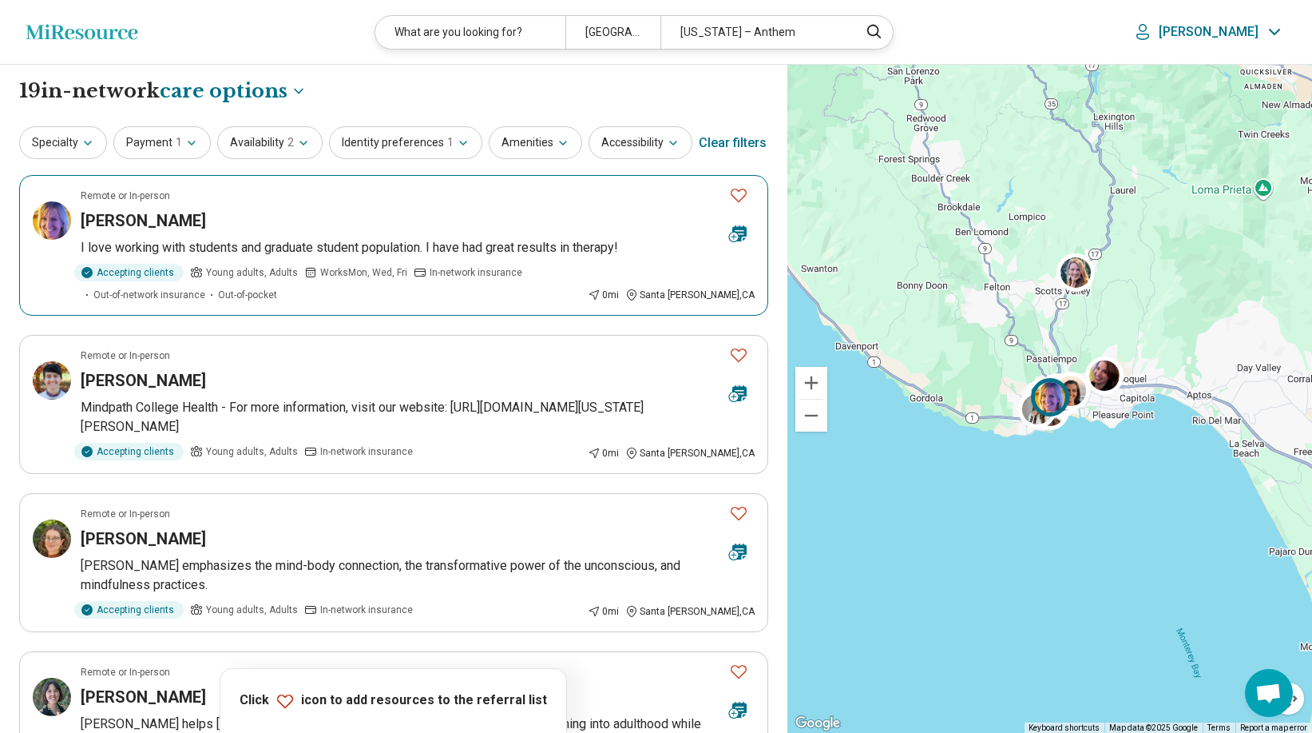
click at [737, 193] on icon "Favorite" at bounding box center [738, 194] width 19 height 19
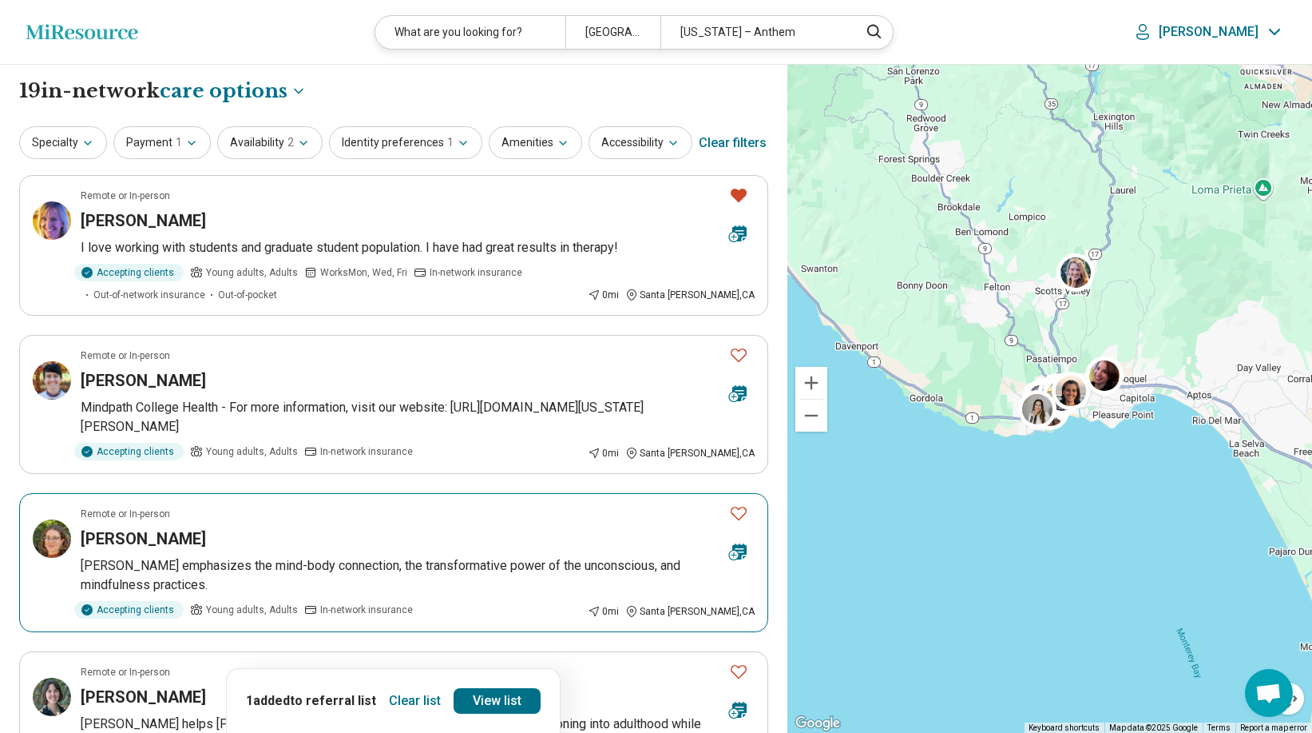
click at [741, 509] on icon "Favorite" at bounding box center [738, 512] width 19 height 19
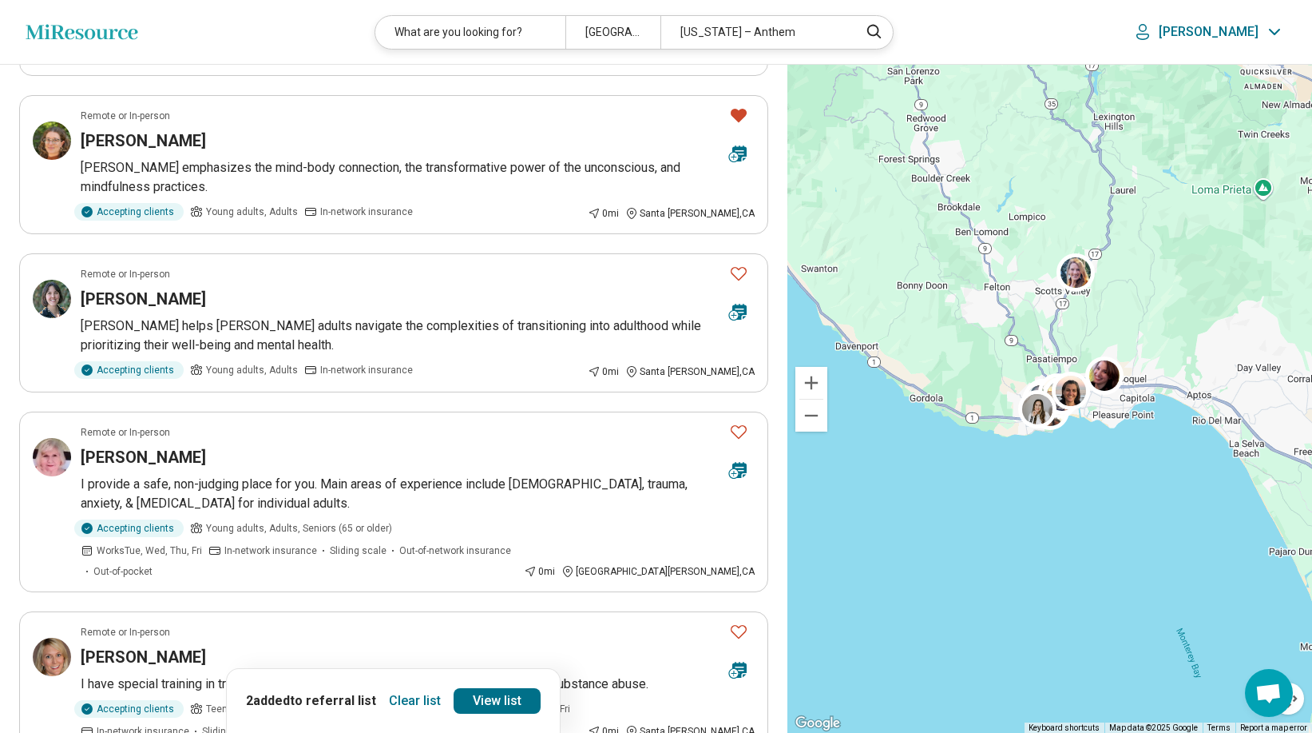
scroll to position [406, 0]
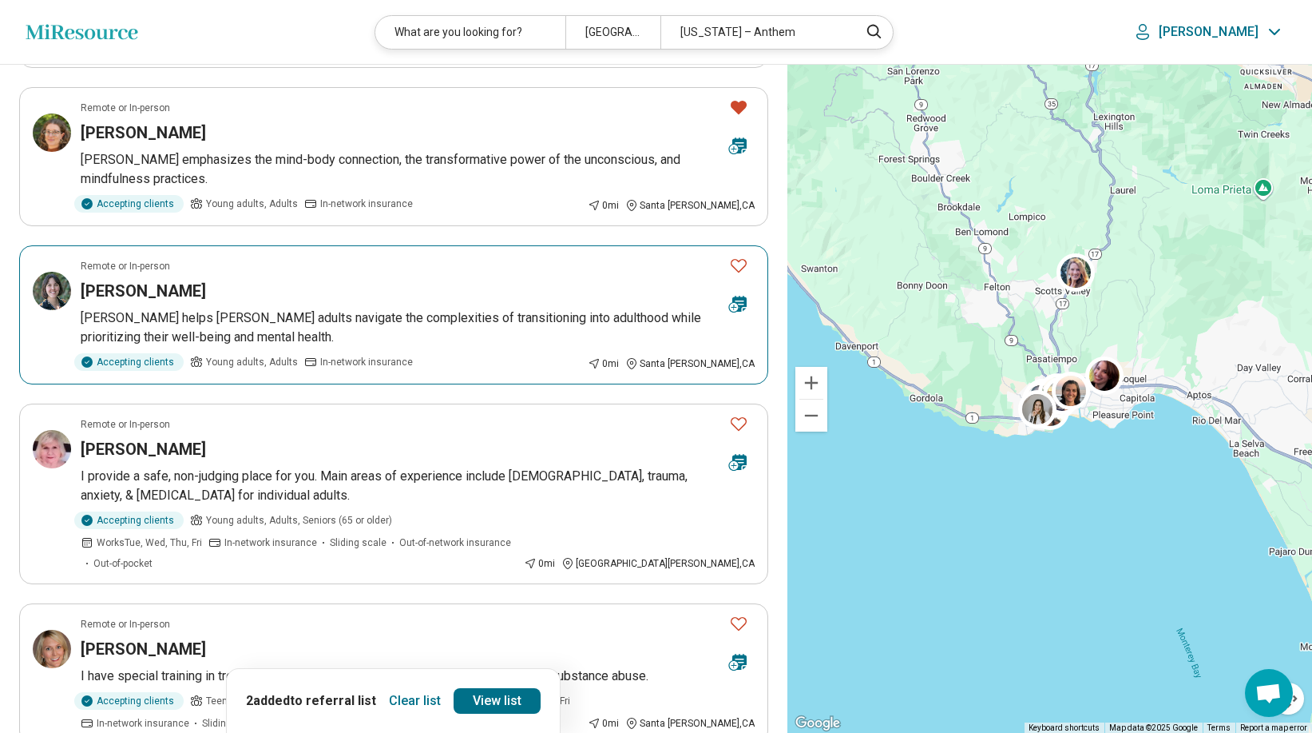
click at [739, 256] on icon "Favorite" at bounding box center [738, 265] width 19 height 19
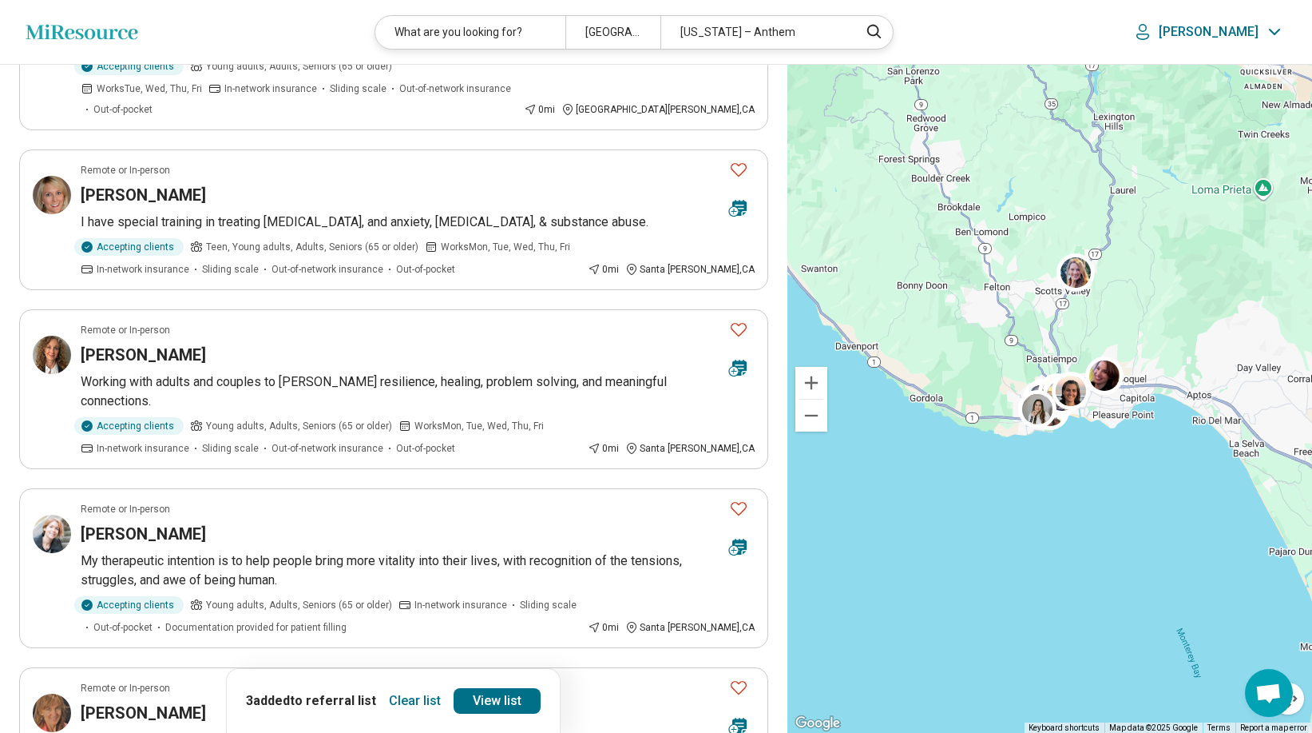
scroll to position [864, 0]
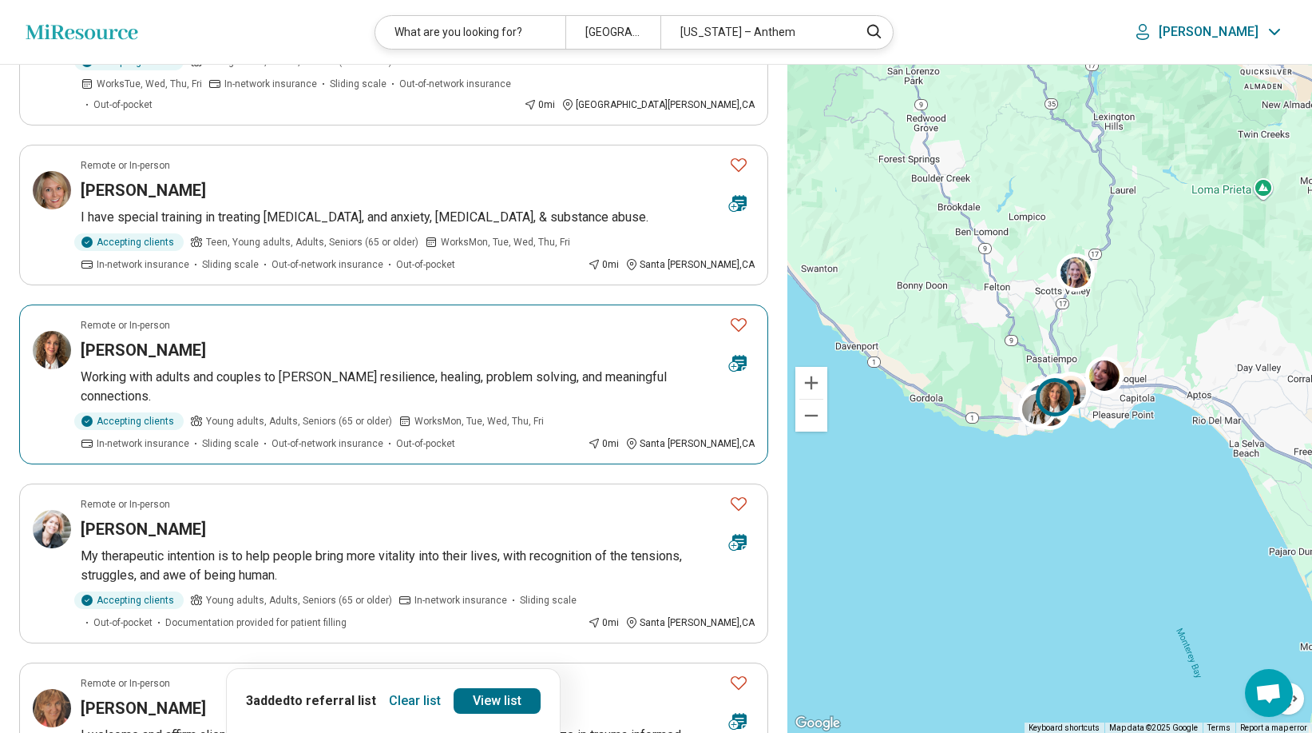
click at [736, 315] on icon "Favorite" at bounding box center [738, 324] width 19 height 19
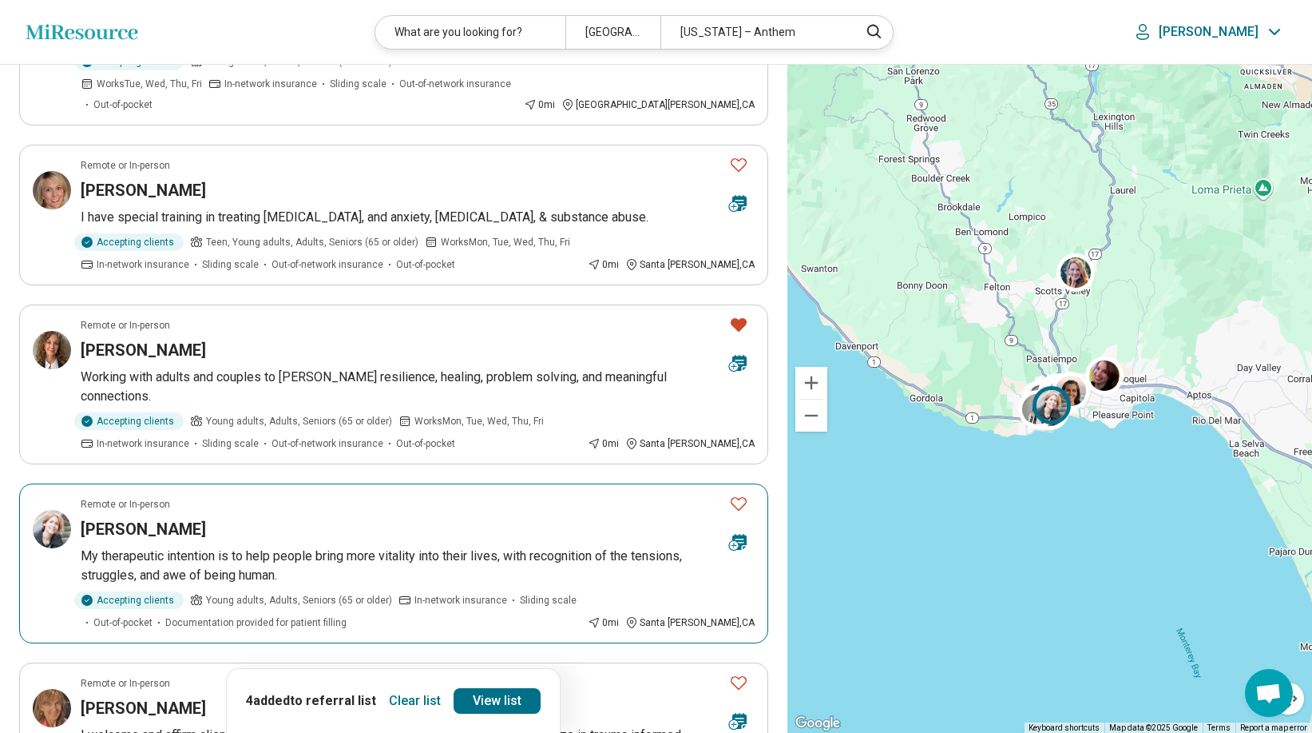
drag, startPoint x: 741, startPoint y: 458, endPoint x: 884, endPoint y: 419, distance: 149.0
click at [742, 497] on icon "Favorite" at bounding box center [739, 504] width 16 height 14
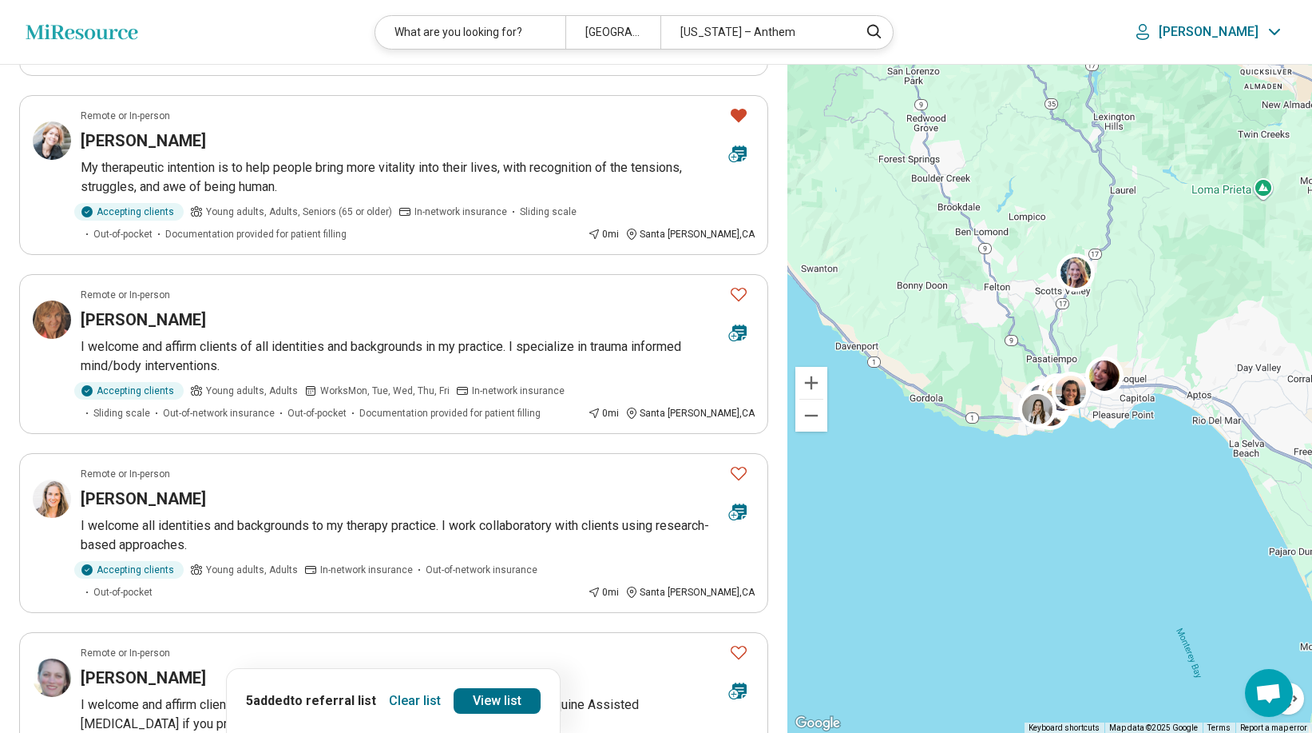
scroll to position [1274, 0]
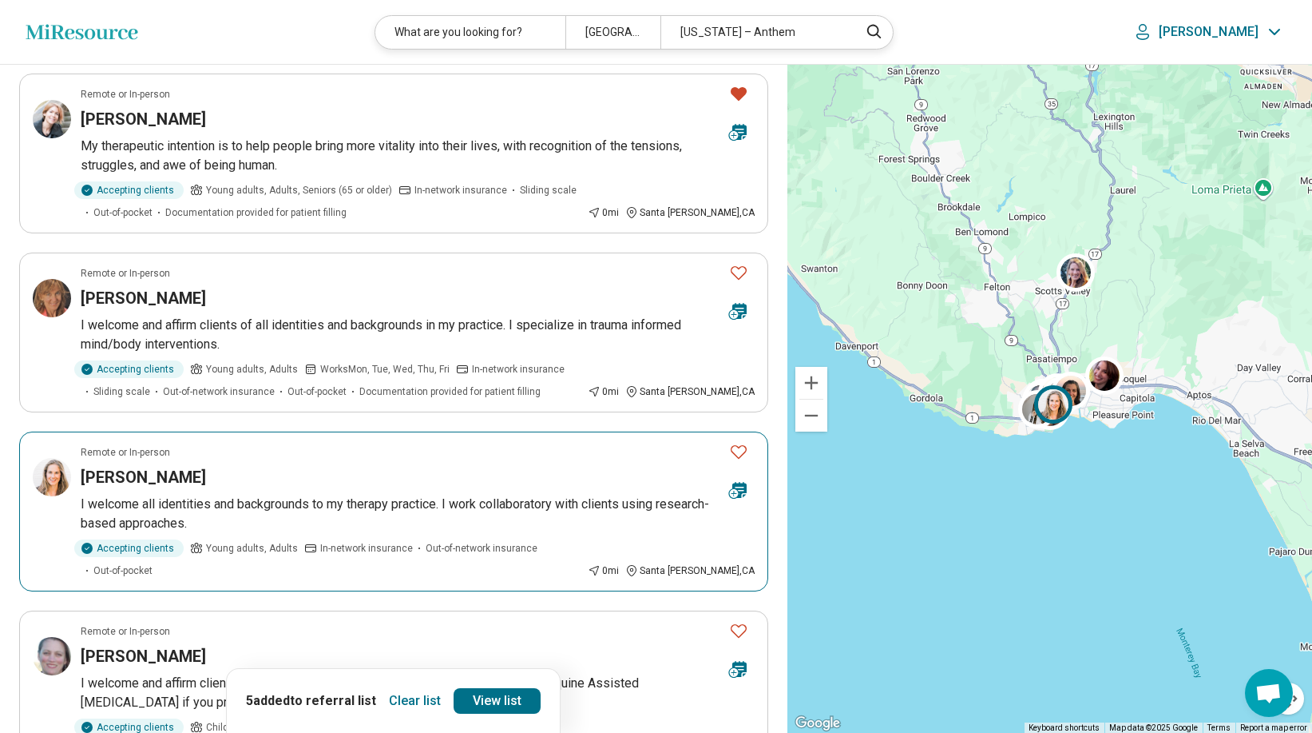
click at [737, 442] on icon "Favorite" at bounding box center [738, 451] width 19 height 19
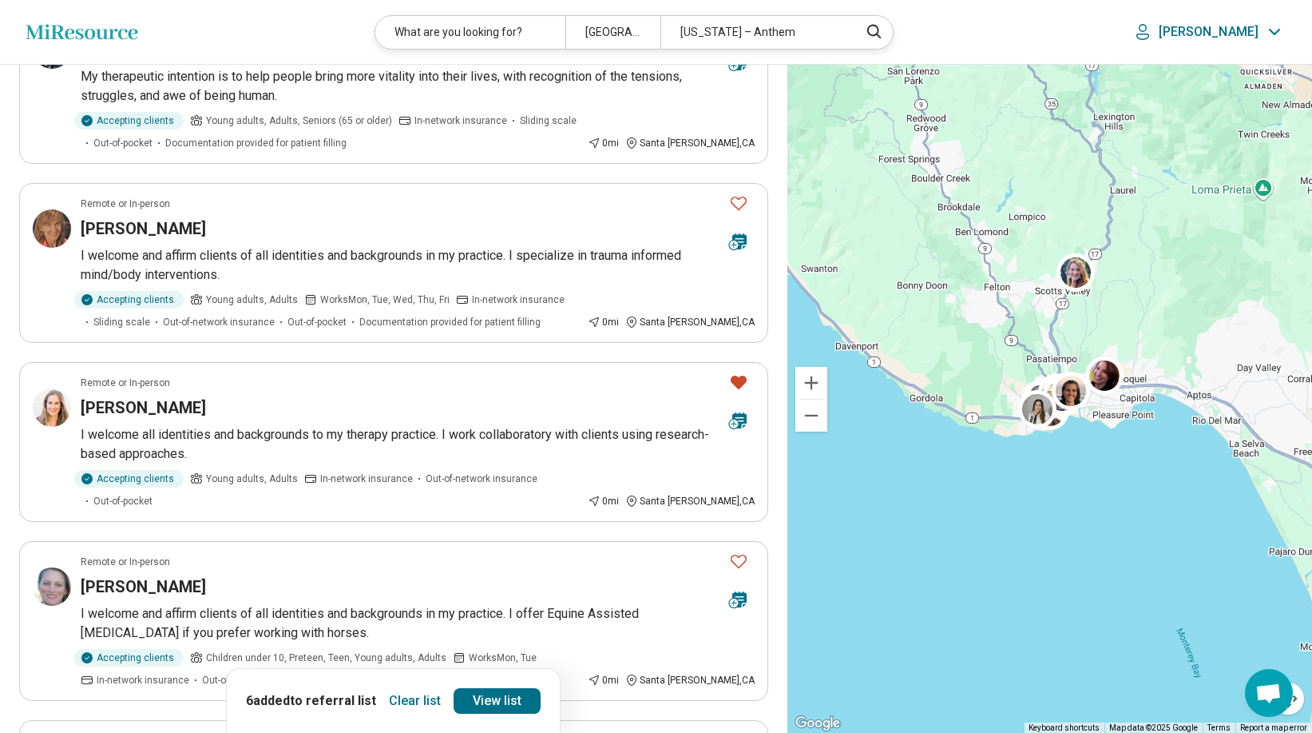
scroll to position [1400, 0]
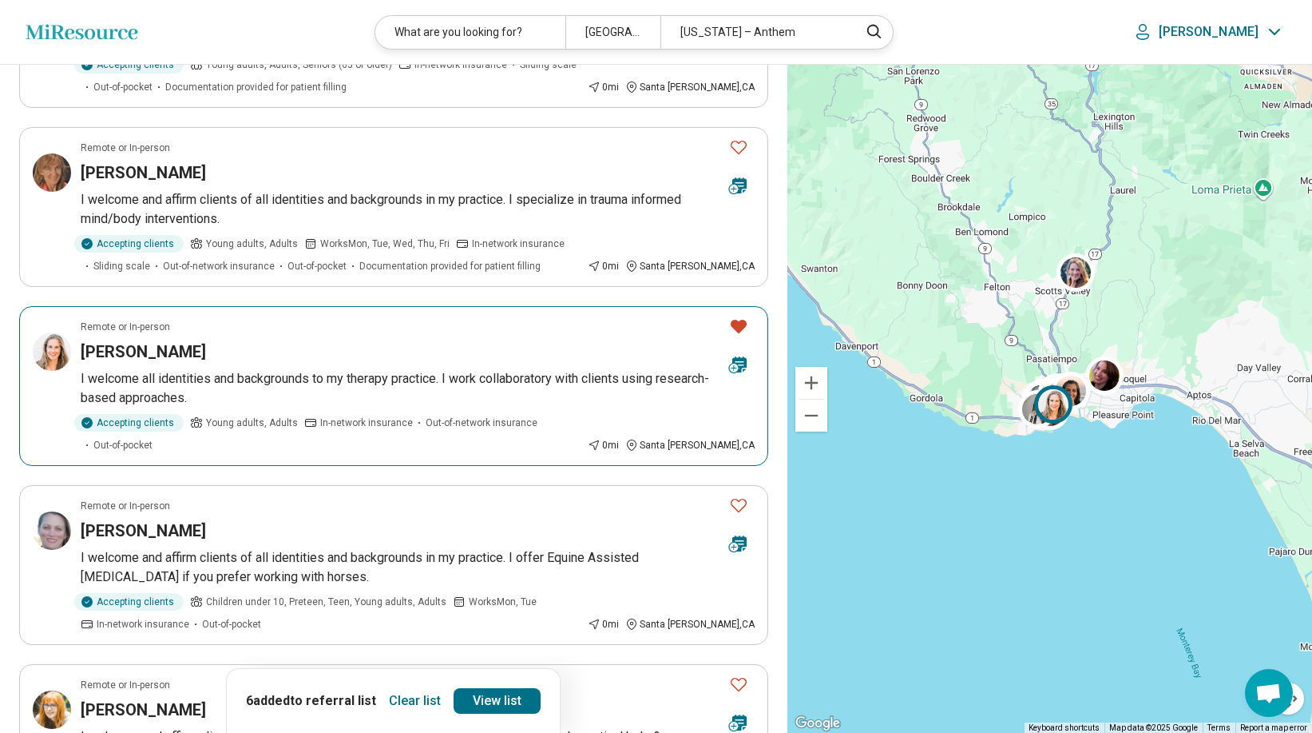
click at [737, 320] on icon "Favorite" at bounding box center [739, 327] width 16 height 14
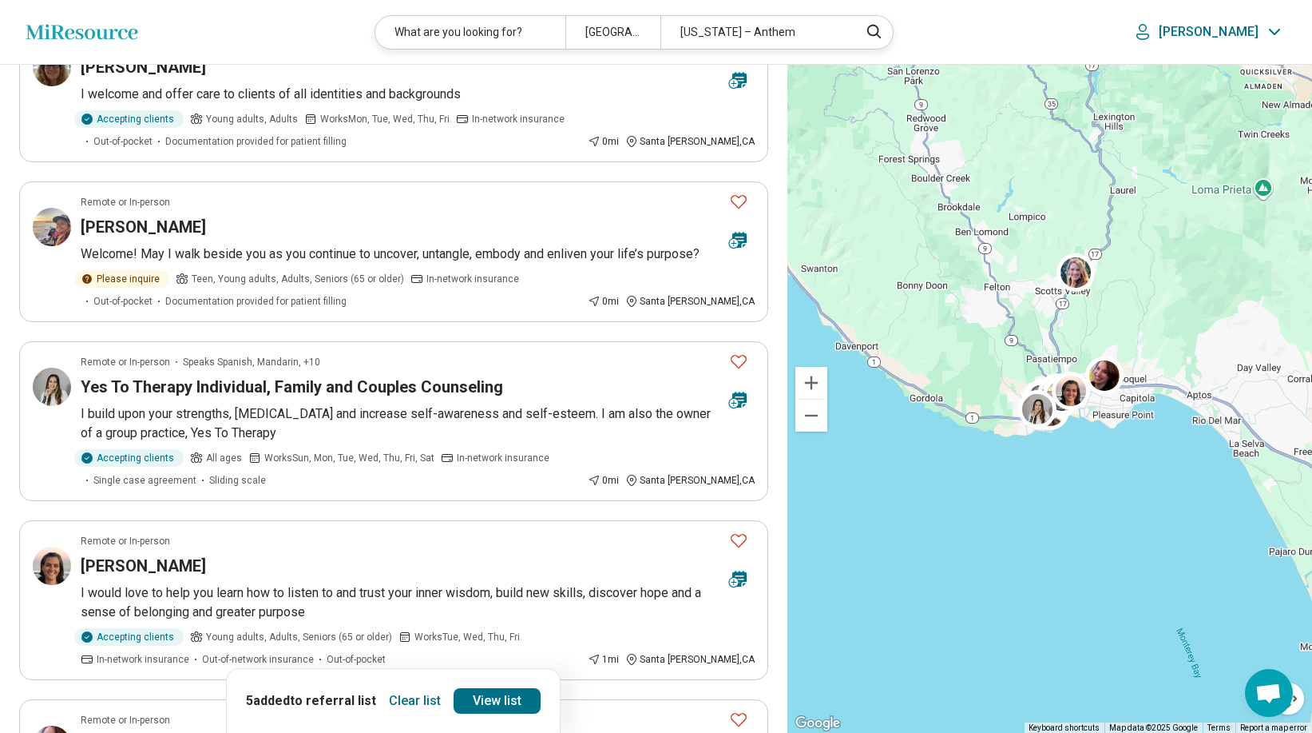
scroll to position [2406, 0]
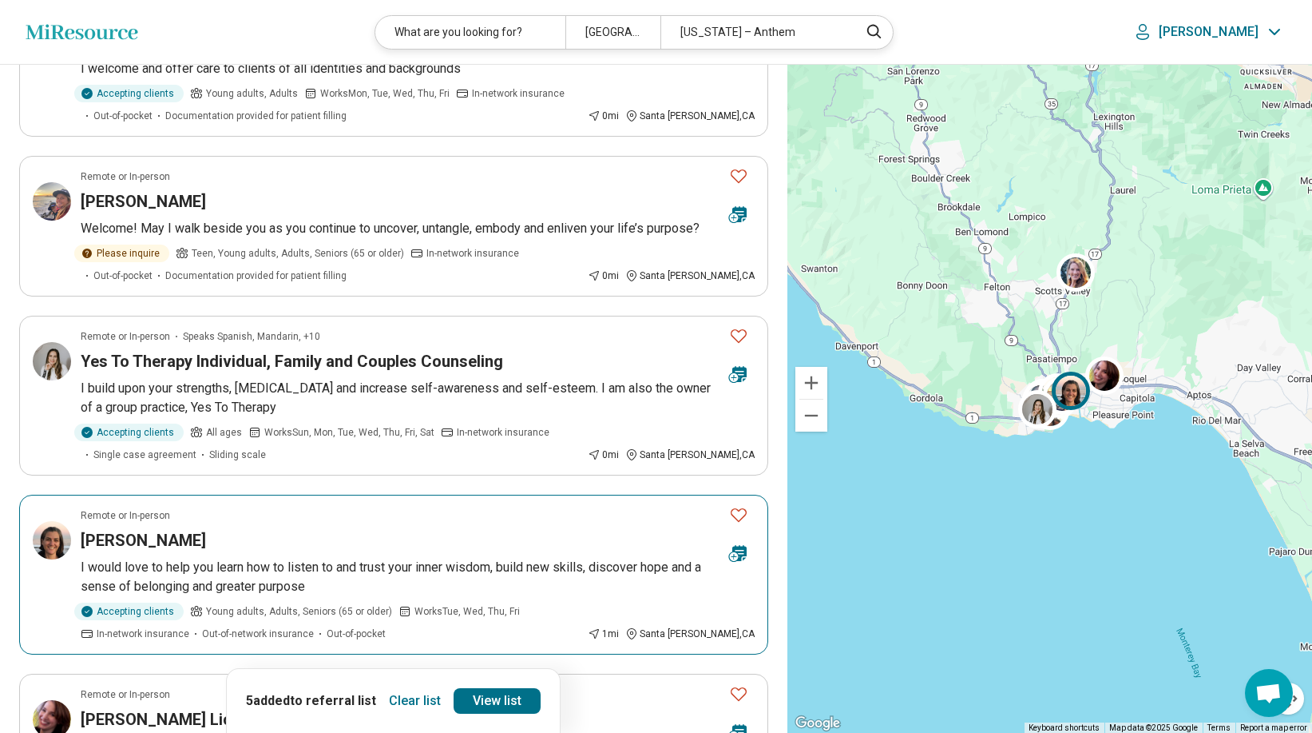
click at [739, 505] on icon "Favorite" at bounding box center [738, 514] width 19 height 19
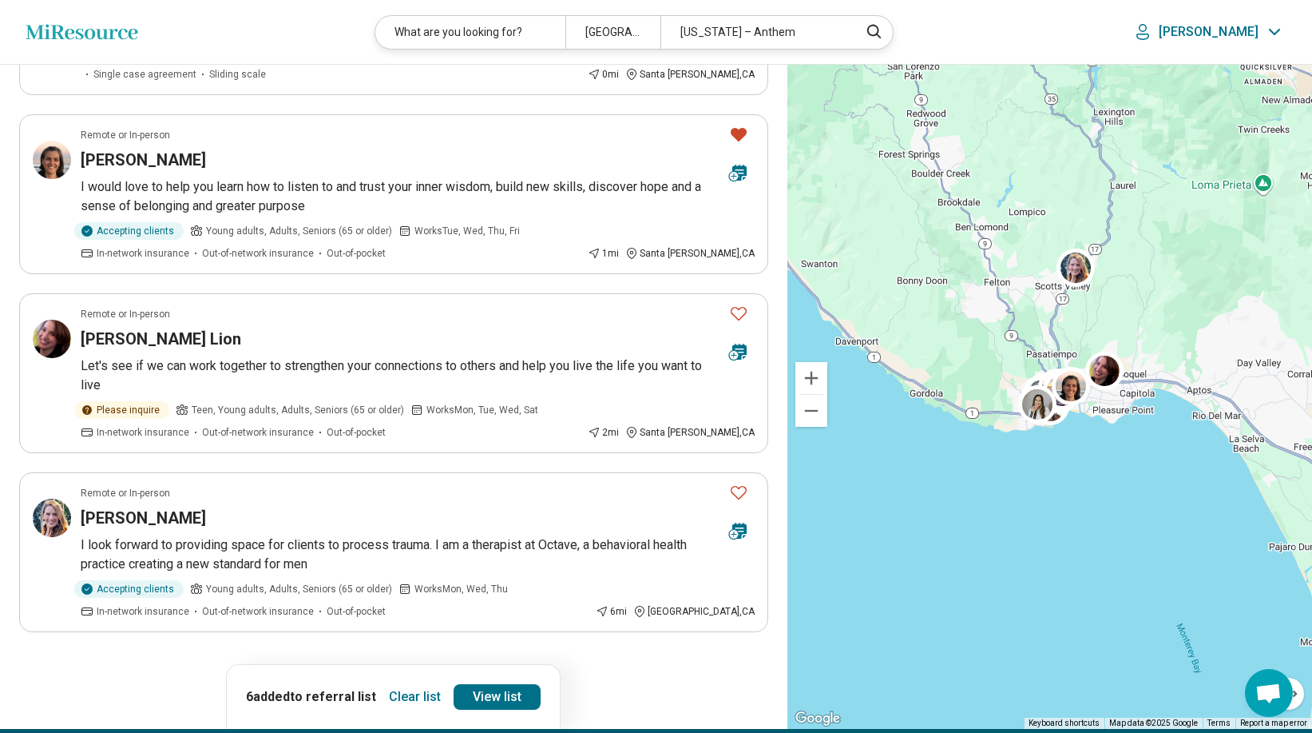
scroll to position [2795, 0]
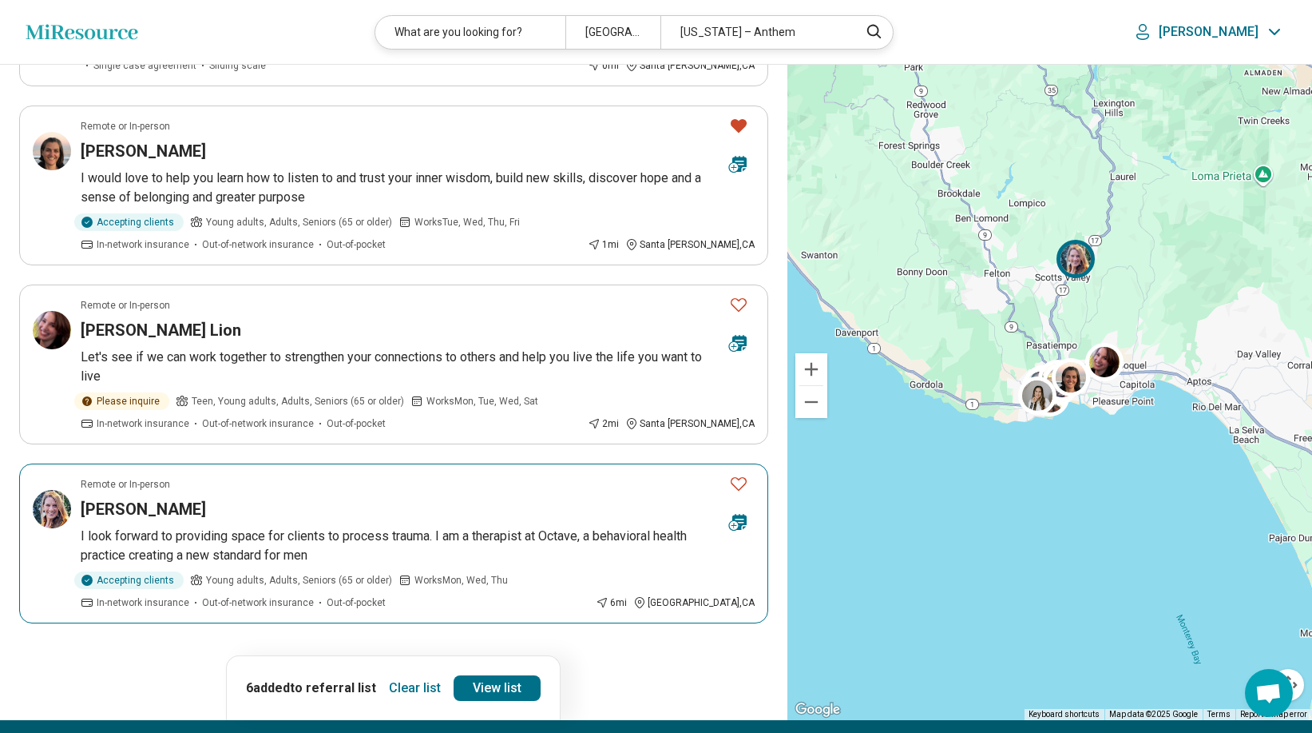
click at [743, 477] on icon "Favorite" at bounding box center [739, 484] width 16 height 14
click at [487, 675] on link "View list" at bounding box center [497, 688] width 87 height 26
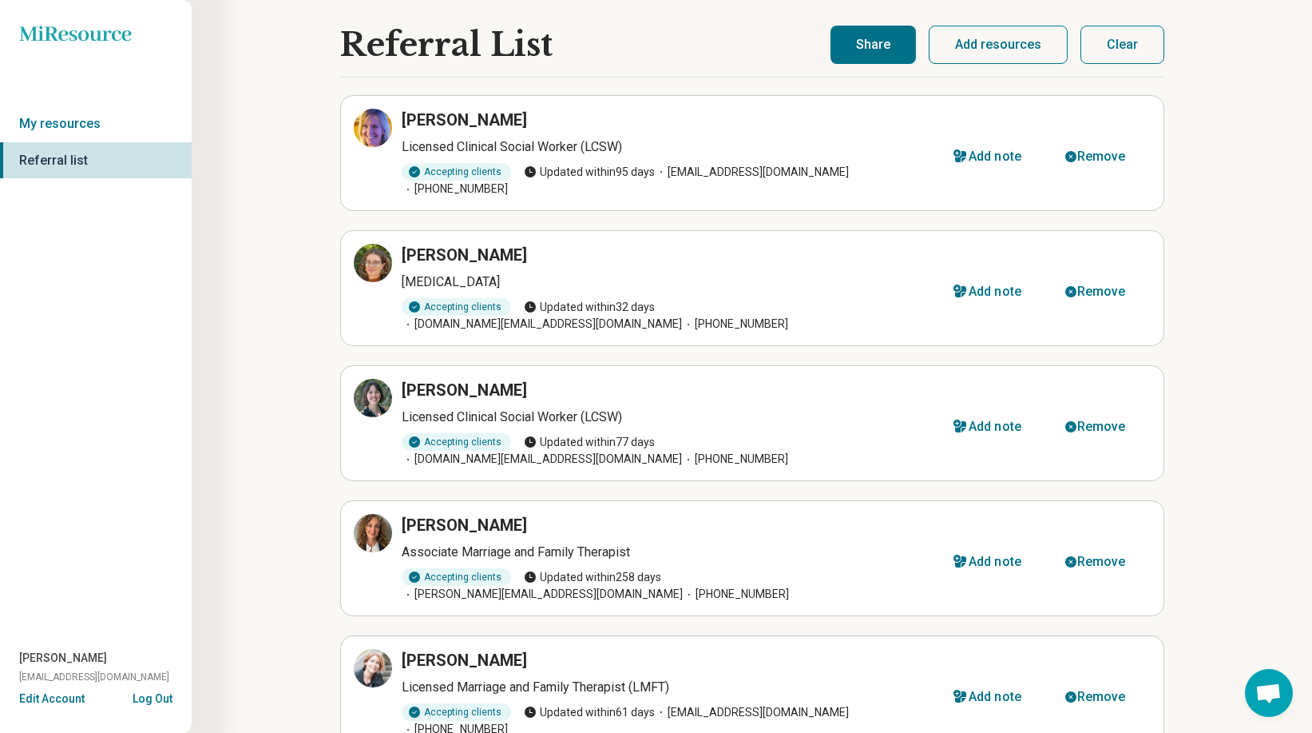
click at [877, 36] on button "Share" at bounding box center [873, 45] width 85 height 38
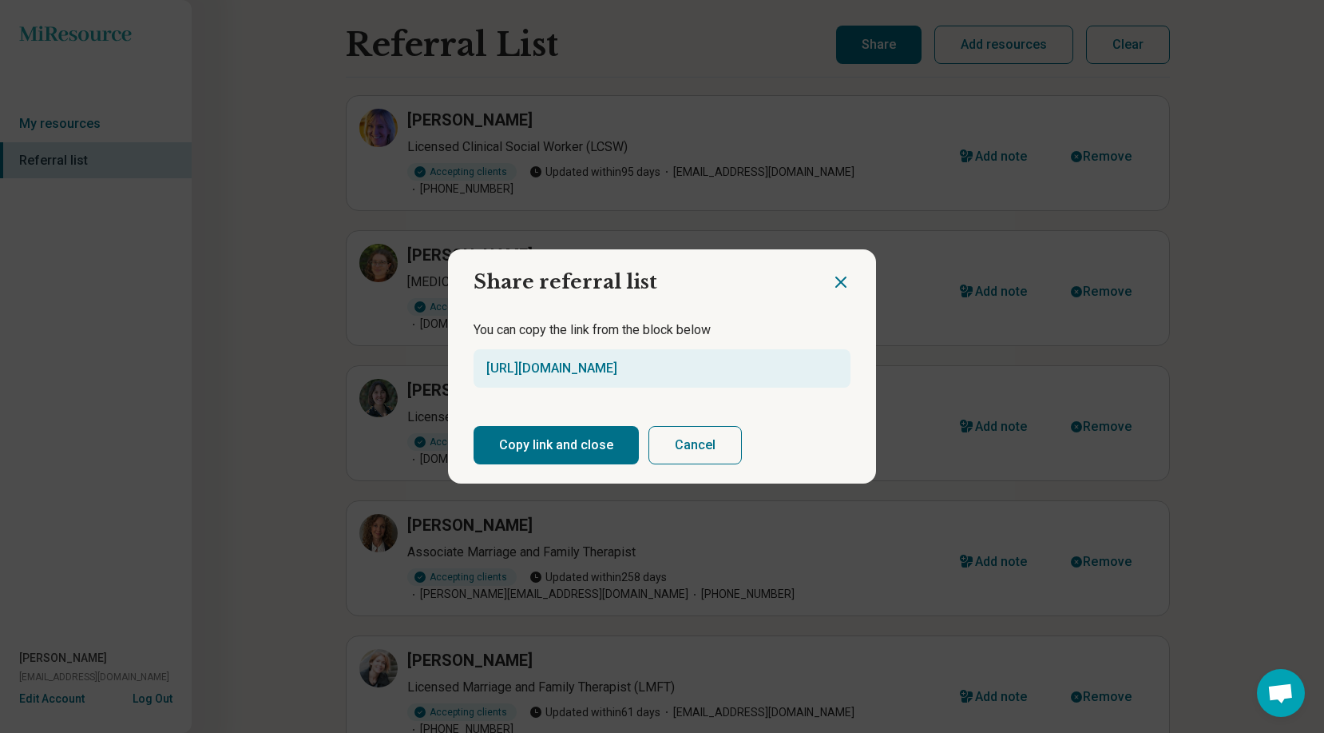
click at [524, 446] on button "Copy link and close" at bounding box center [556, 445] width 165 height 38
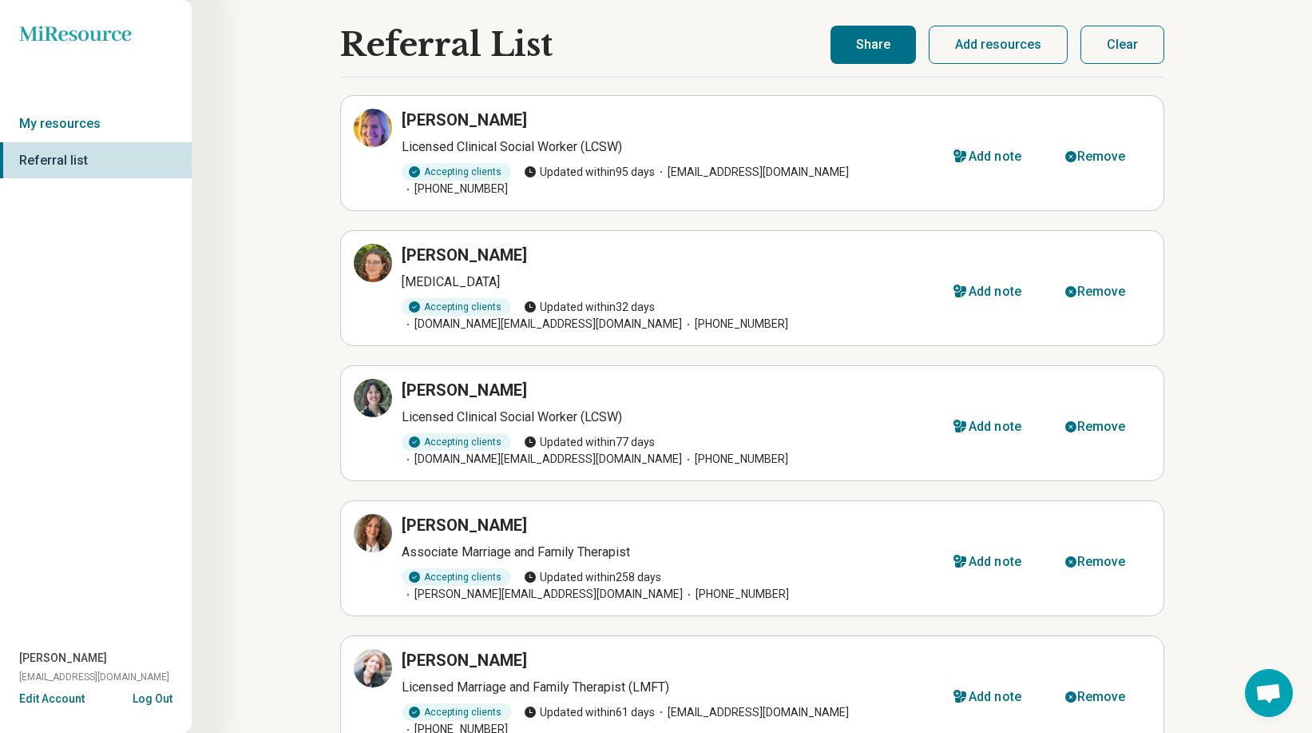
click at [1009, 45] on button "Clear" at bounding box center [1123, 45] width 84 height 38
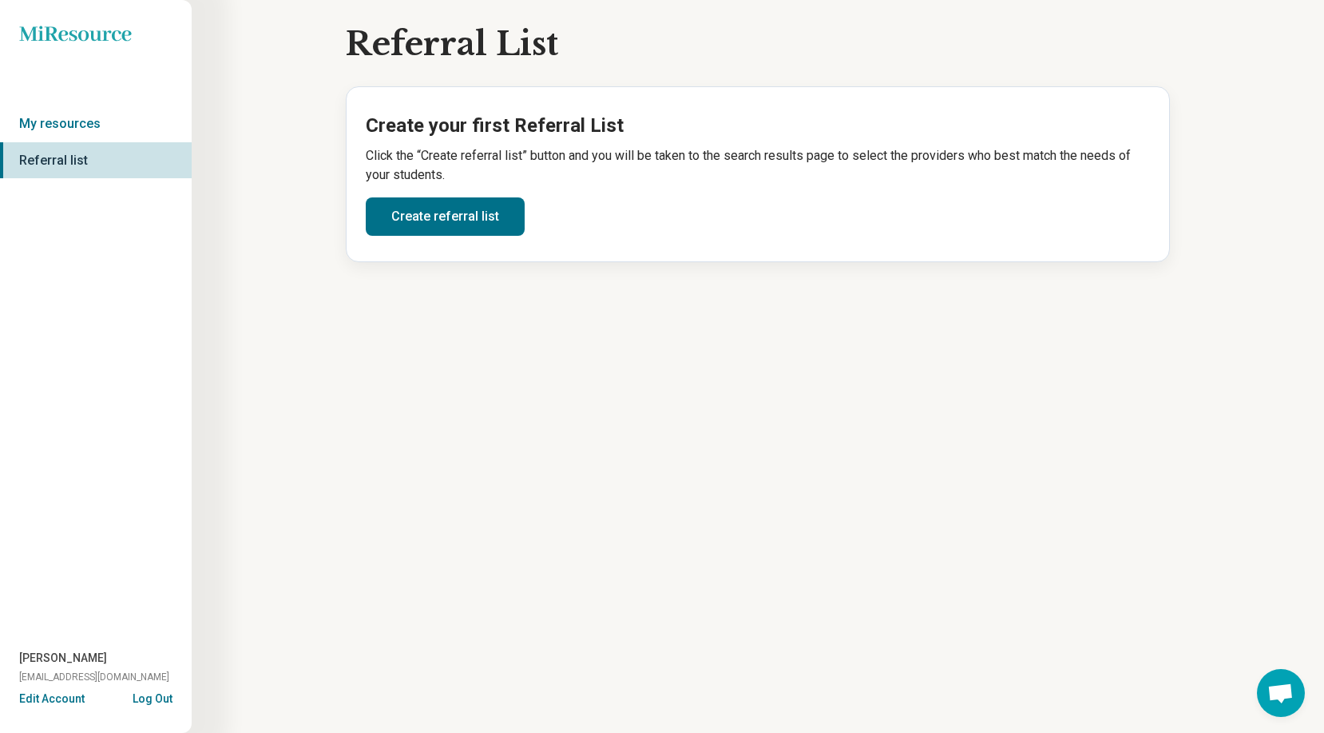
click at [58, 28] on icon "Miresource logo" at bounding box center [75, 34] width 113 height 16
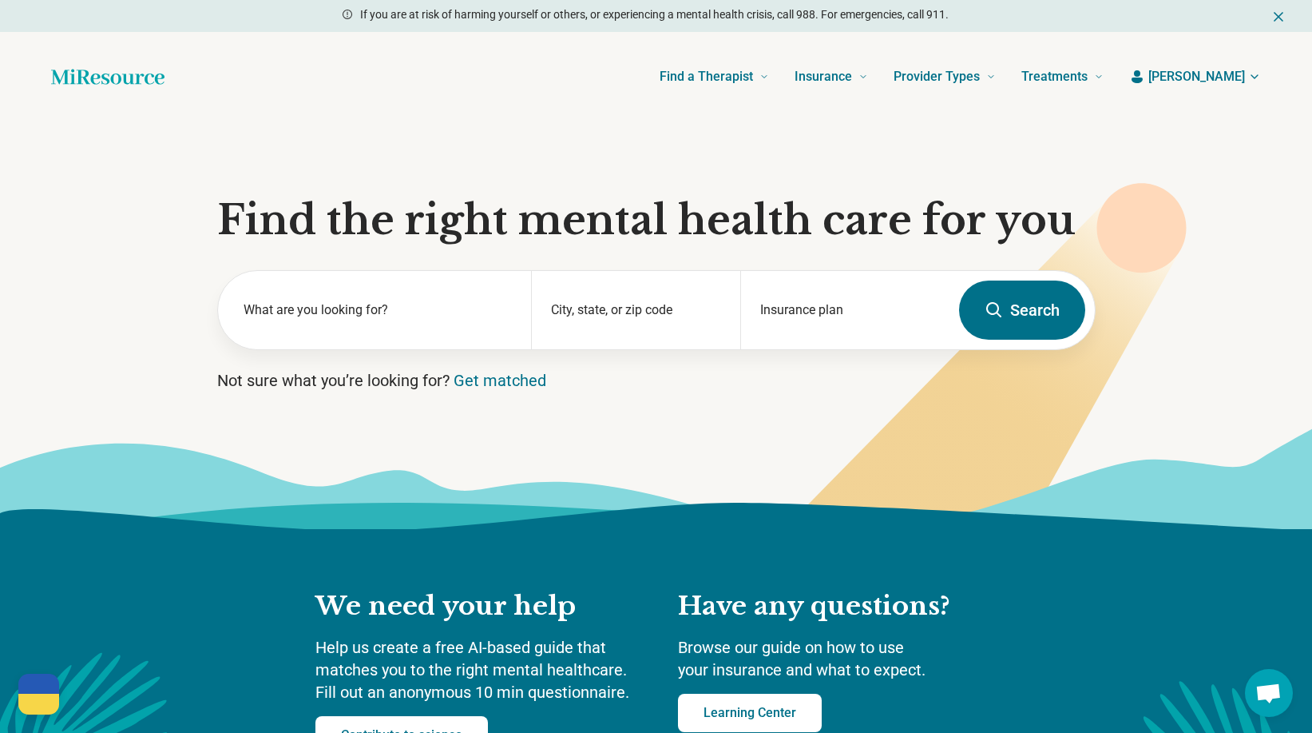
click at [1009, 270] on section "Find the right mental health care for you What are you looking for? City, state…" at bounding box center [656, 324] width 1312 height 407
click at [576, 308] on div "City, state, or zip code" at bounding box center [635, 310] width 209 height 78
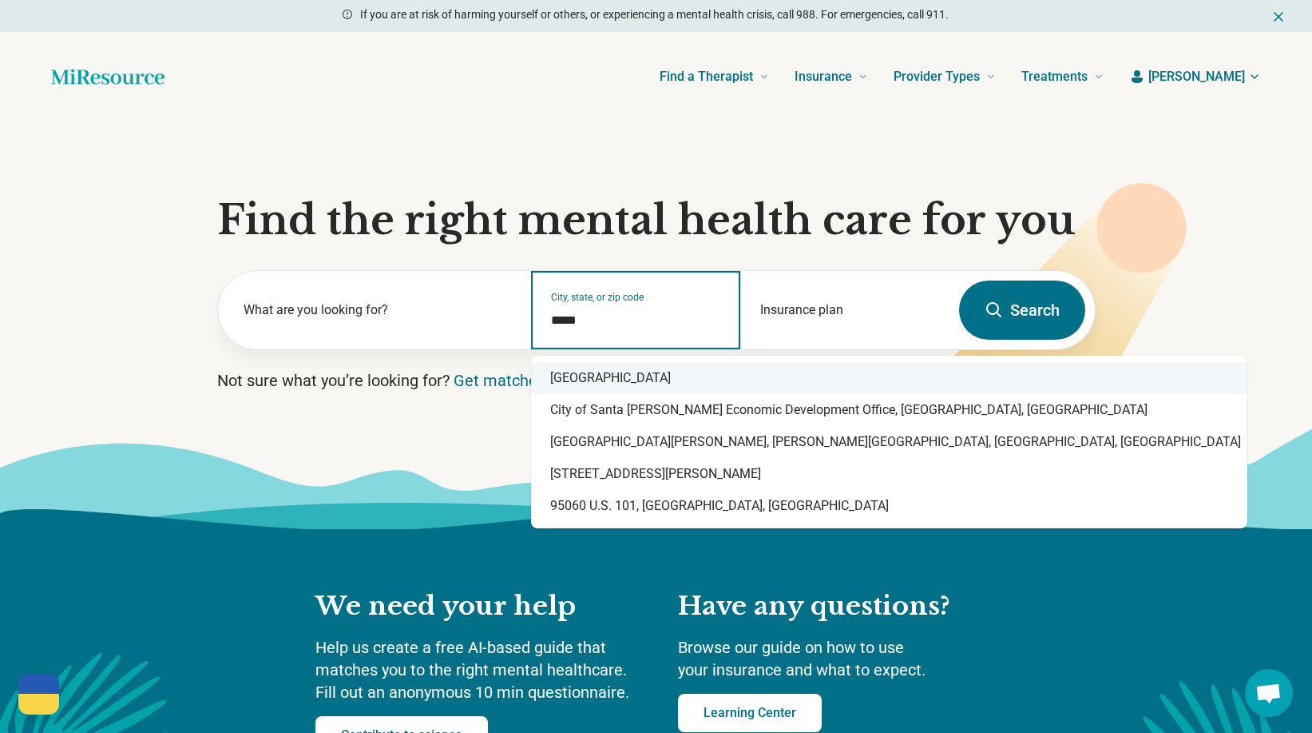
click at [669, 379] on div "[GEOGRAPHIC_DATA]" at bounding box center [889, 378] width 717 height 32
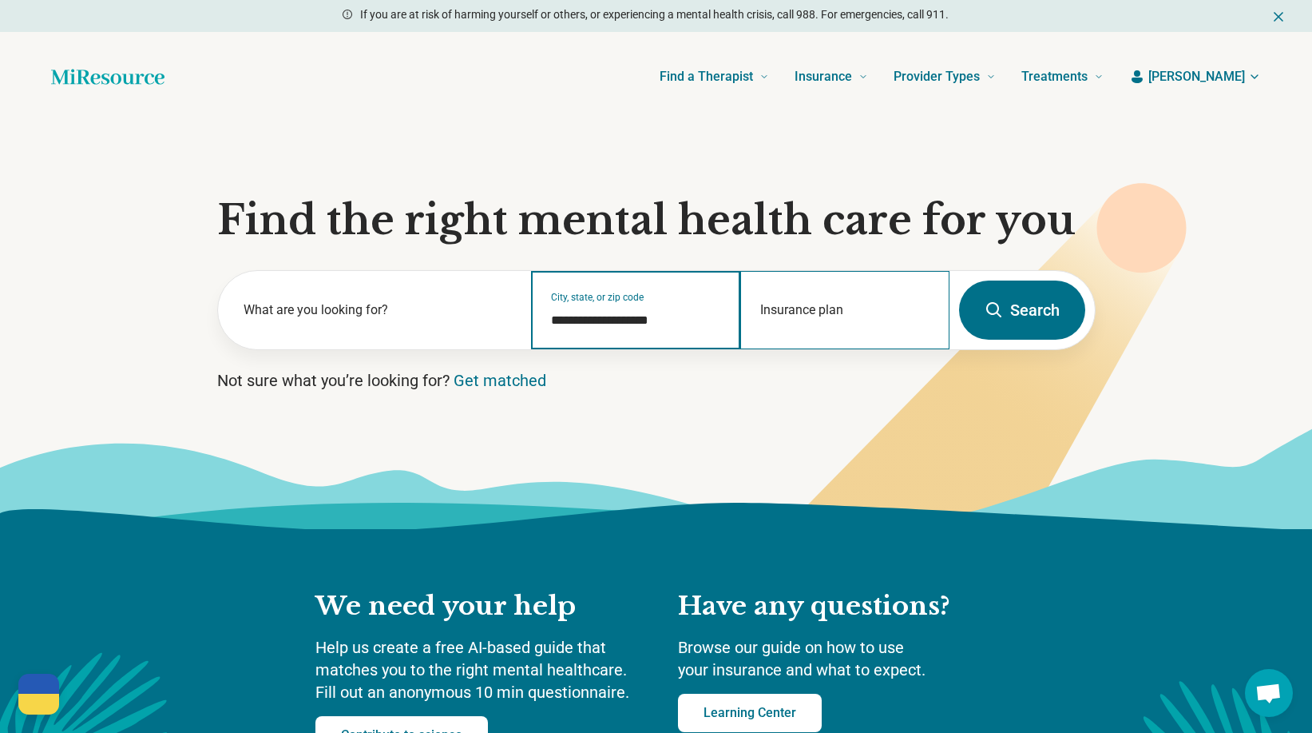
type input "**********"
click at [810, 296] on div "Insurance plan" at bounding box center [845, 310] width 209 height 78
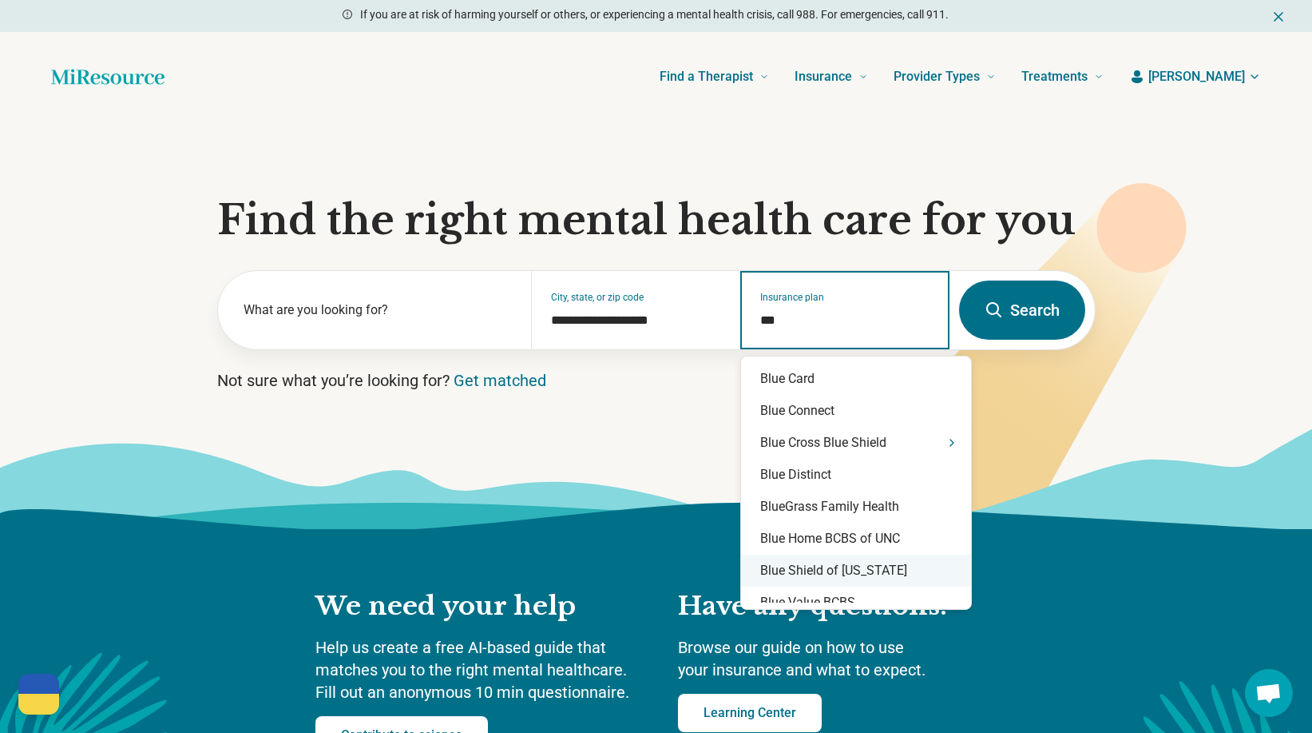
click at [856, 561] on div "Blue Shield of [US_STATE]" at bounding box center [856, 570] width 230 height 32
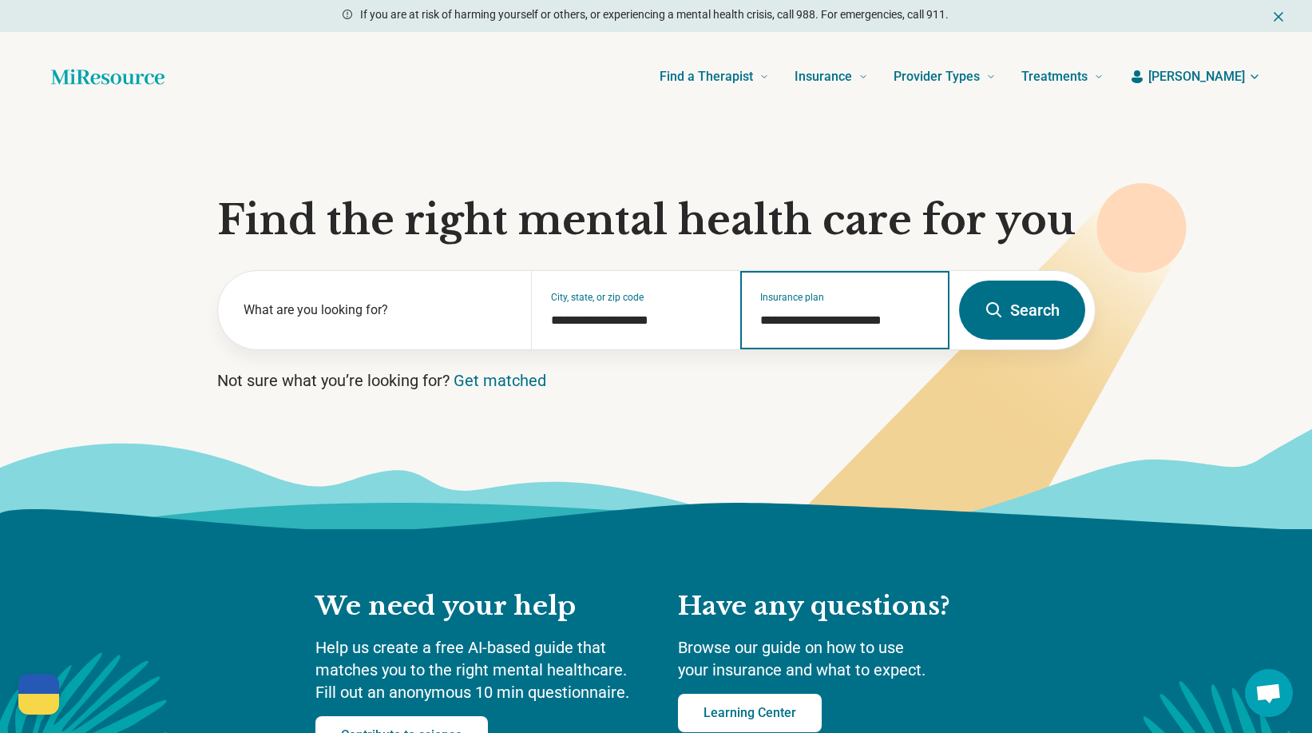
type input "**********"
click at [1009, 316] on button "Search" at bounding box center [1022, 309] width 126 height 59
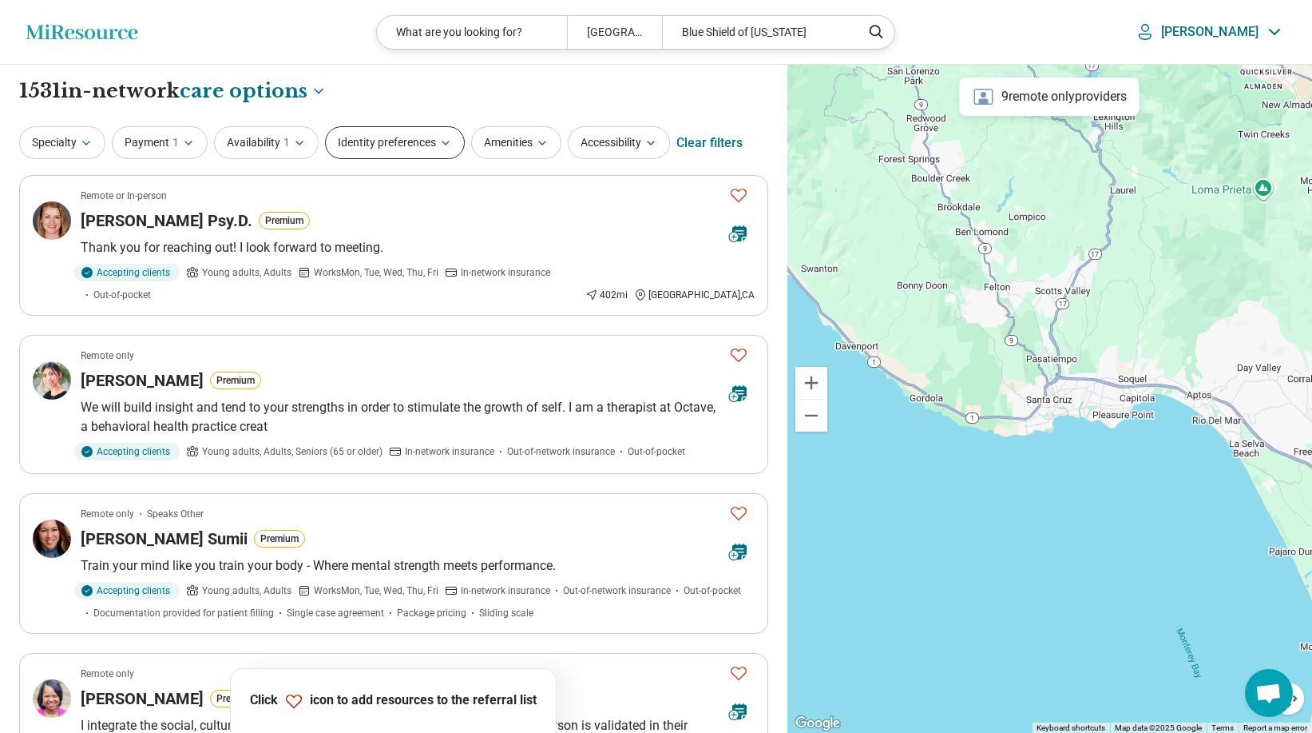
click at [397, 138] on button "Identity preferences" at bounding box center [395, 142] width 140 height 33
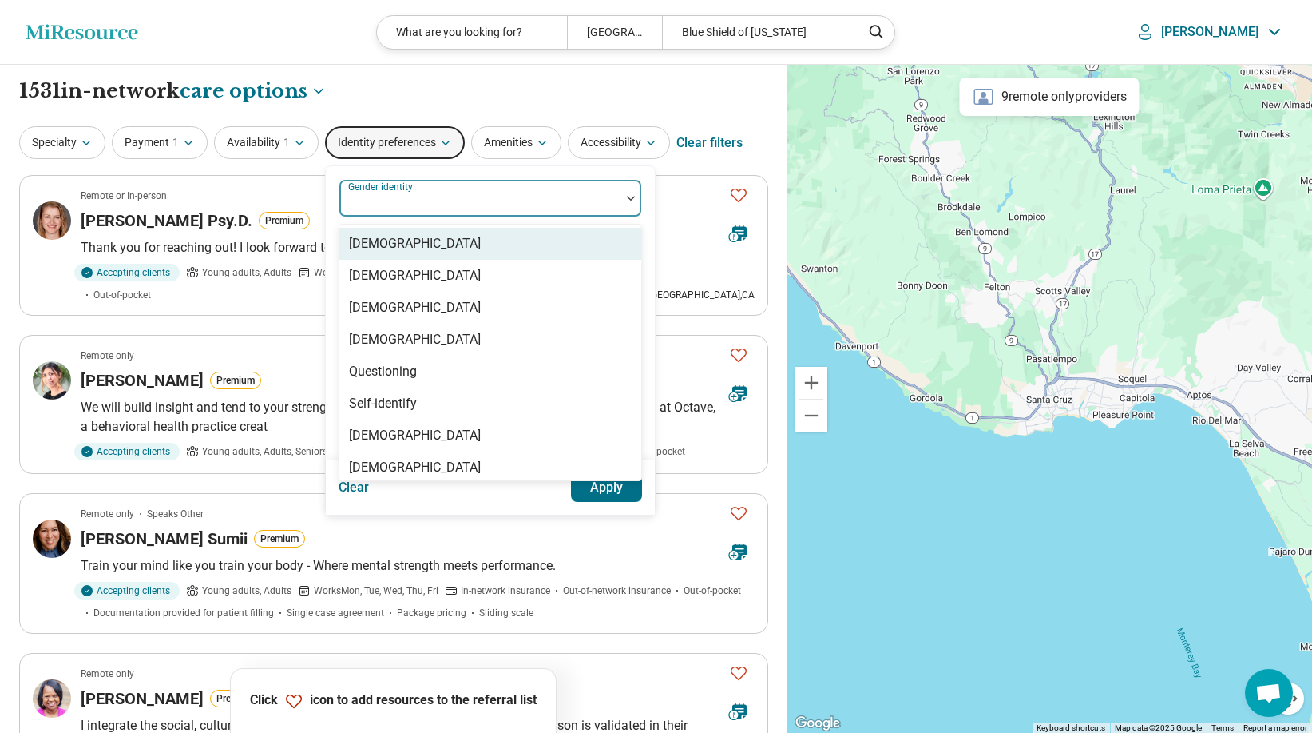
click at [430, 197] on div "Gender identity" at bounding box center [491, 198] width 304 height 38
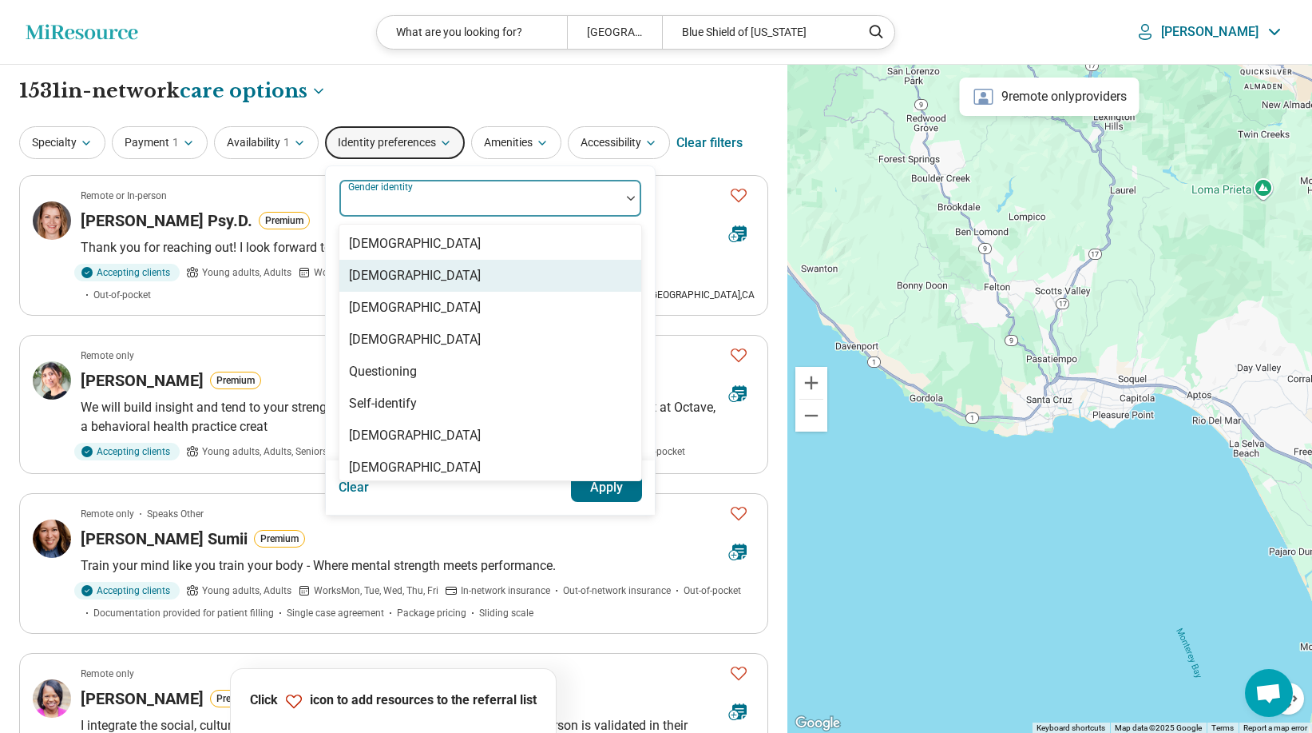
click at [421, 267] on div "[DEMOGRAPHIC_DATA]" at bounding box center [415, 275] width 132 height 19
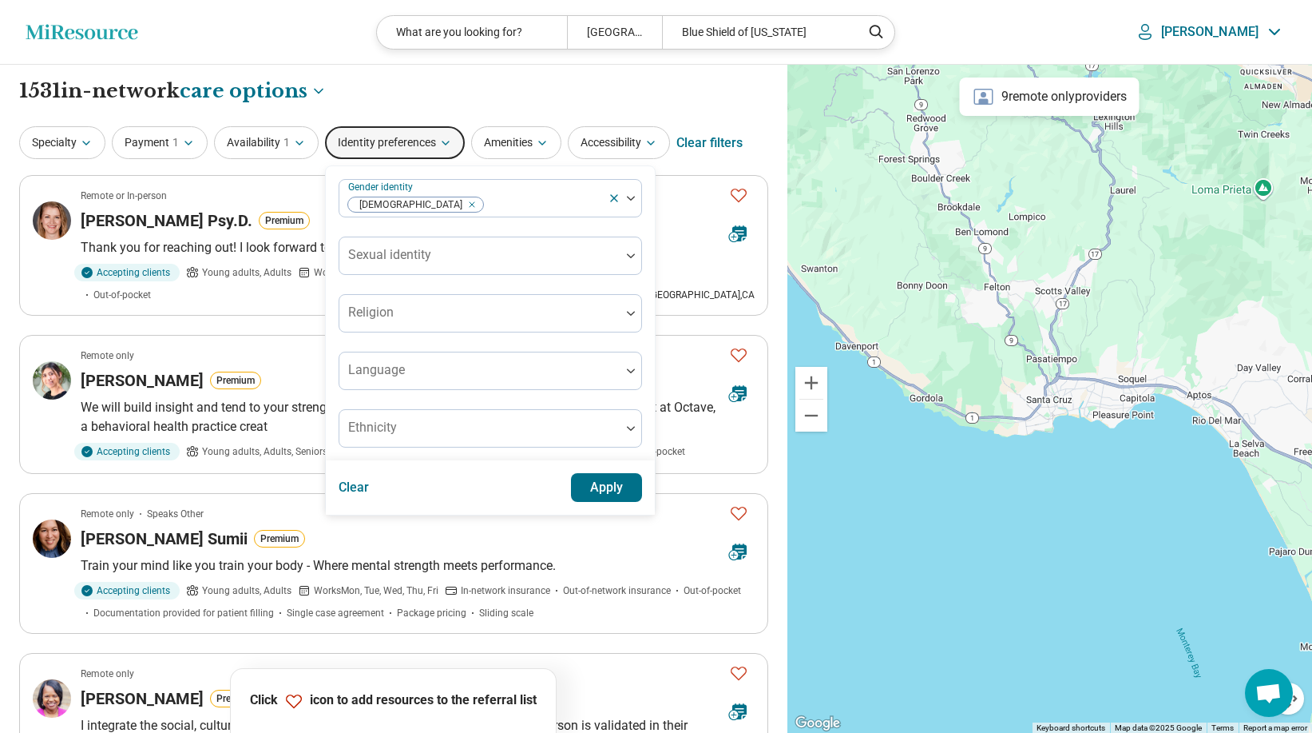
click at [615, 495] on button "Apply" at bounding box center [607, 487] width 72 height 29
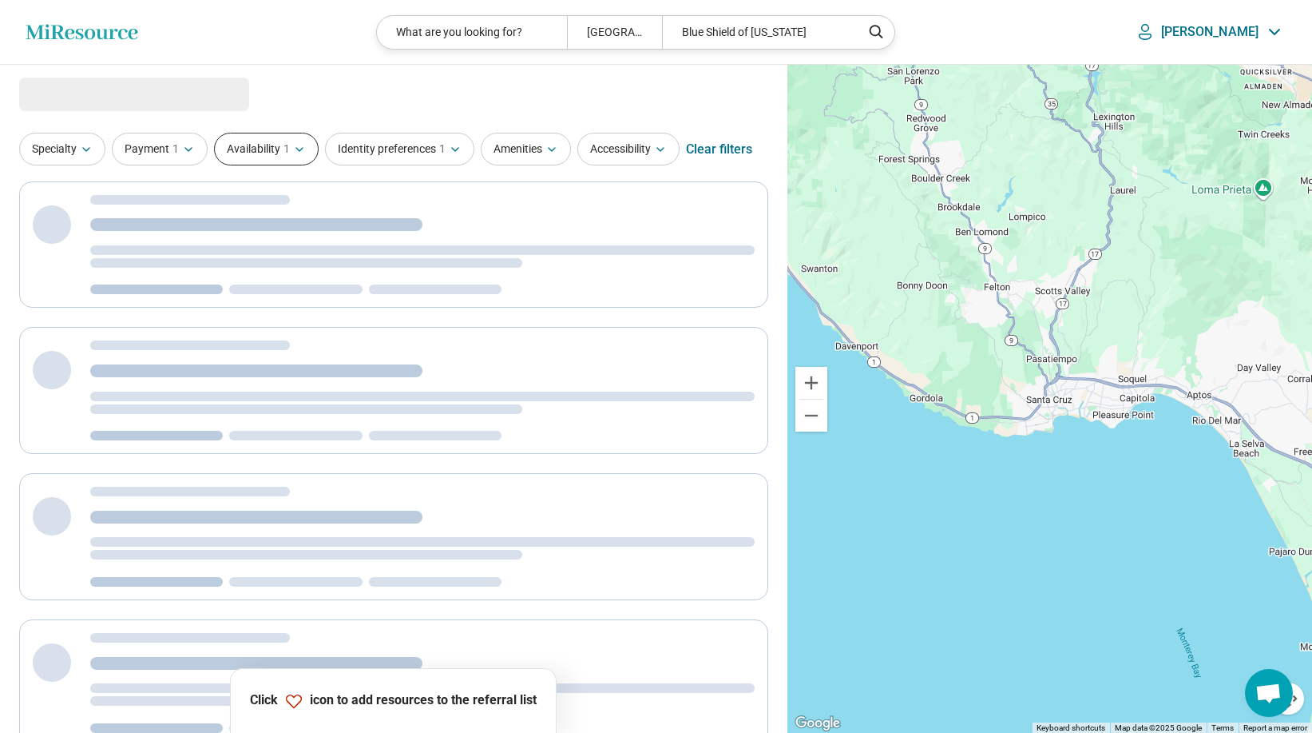
click at [294, 153] on button "Availability 1" at bounding box center [266, 149] width 105 height 33
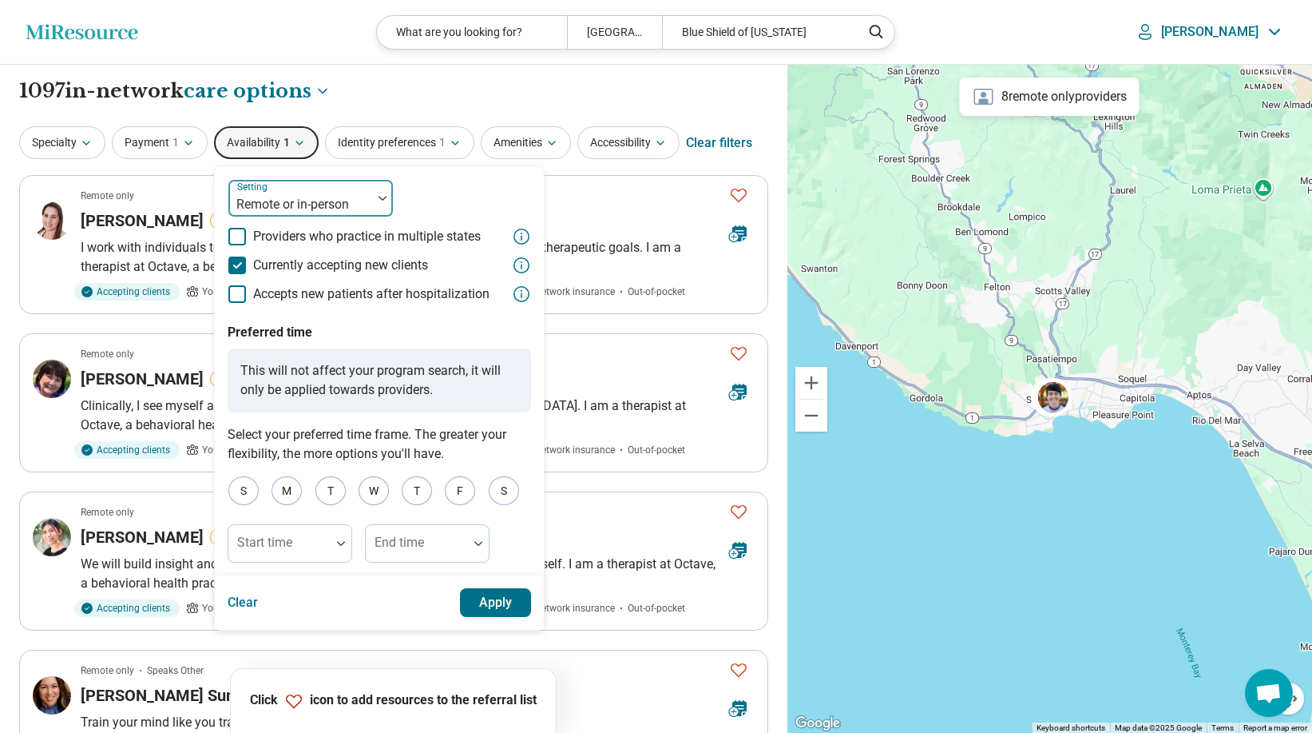
click at [316, 201] on div at bounding box center [300, 204] width 131 height 22
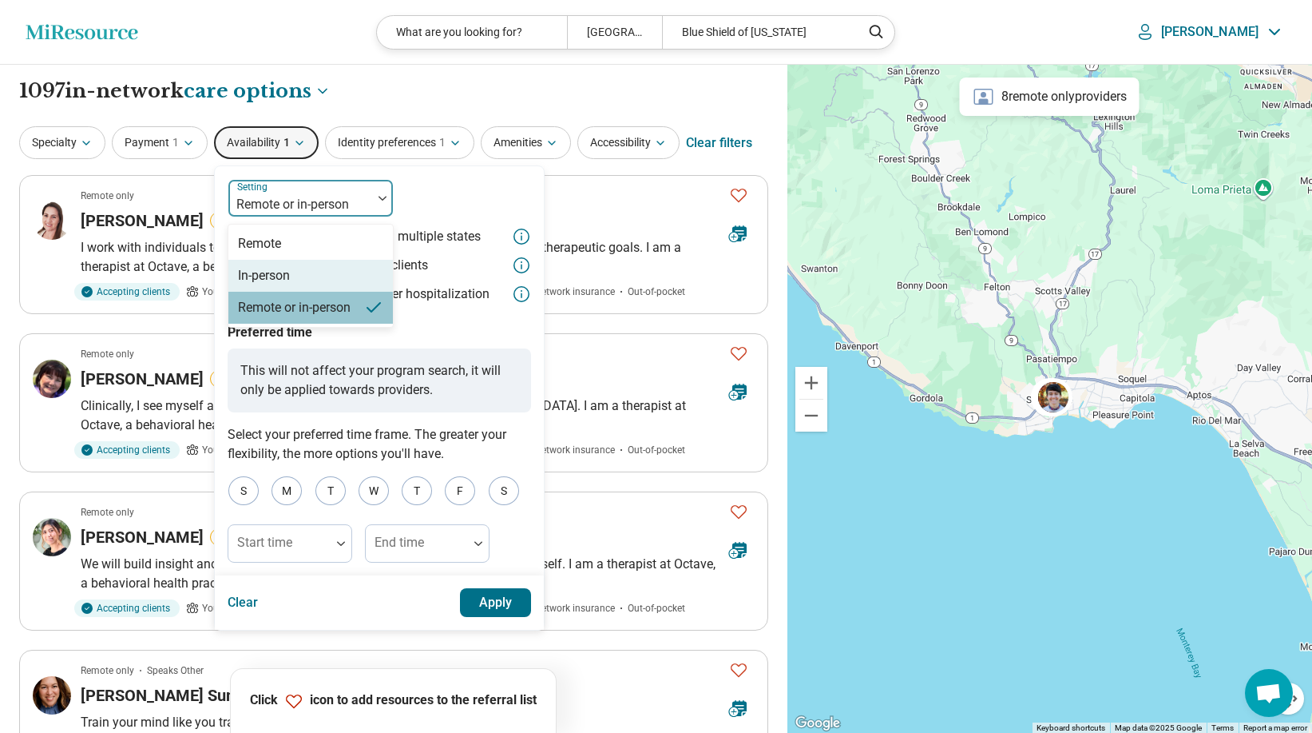
click at [283, 268] on div "In-person" at bounding box center [264, 275] width 52 height 19
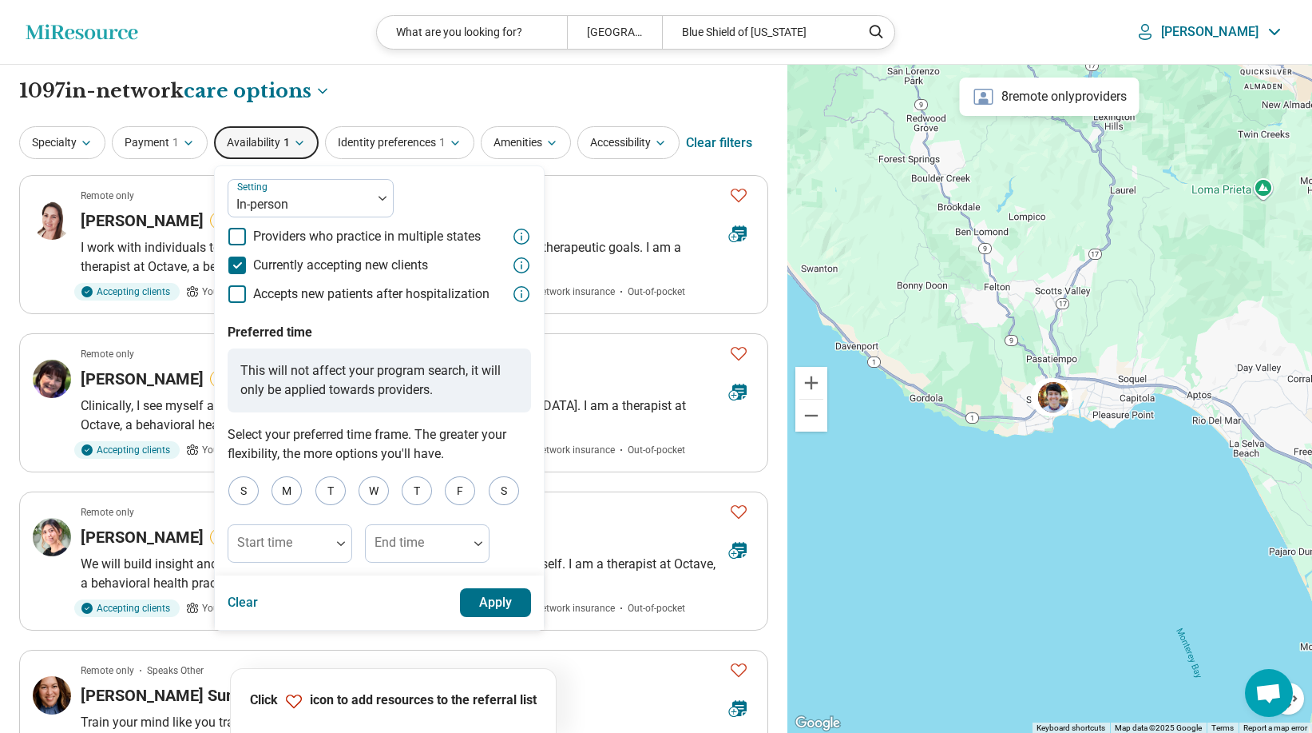
click at [500, 605] on button "Apply" at bounding box center [496, 602] width 72 height 29
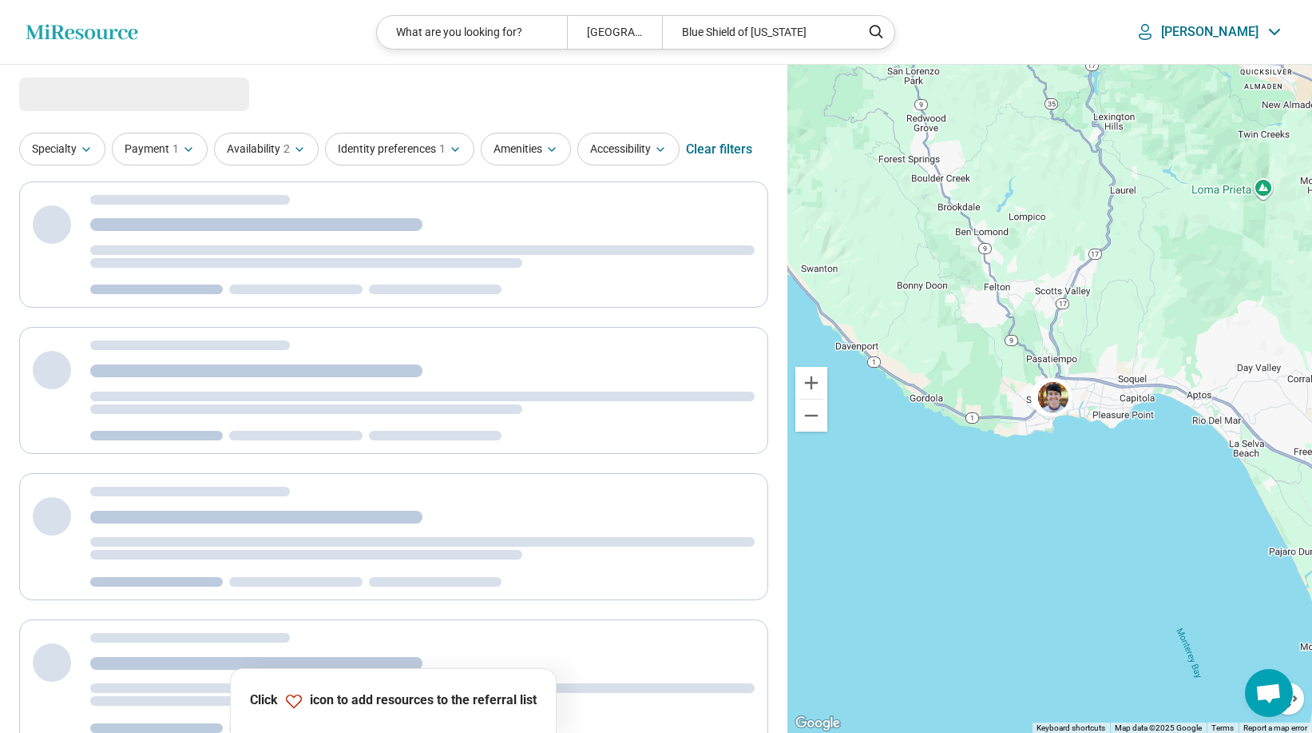
select select "***"
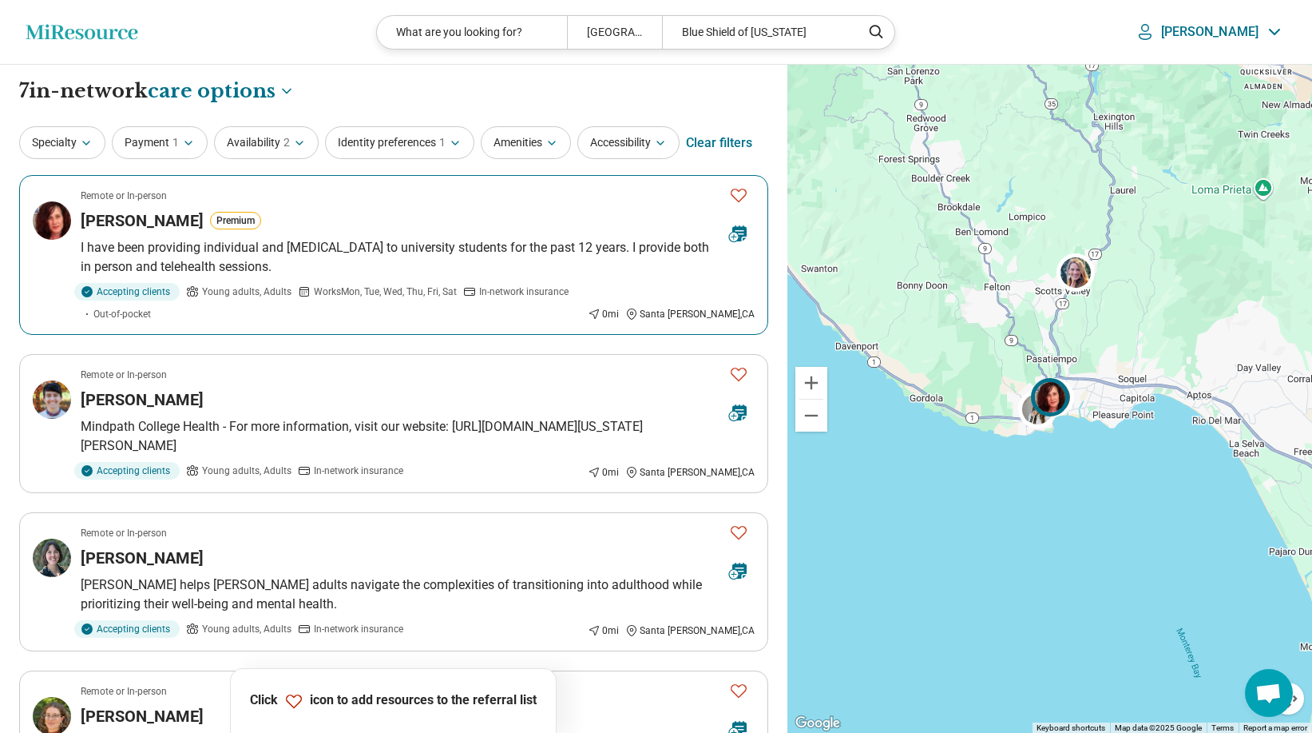
click at [737, 193] on icon "Favorite" at bounding box center [738, 194] width 19 height 19
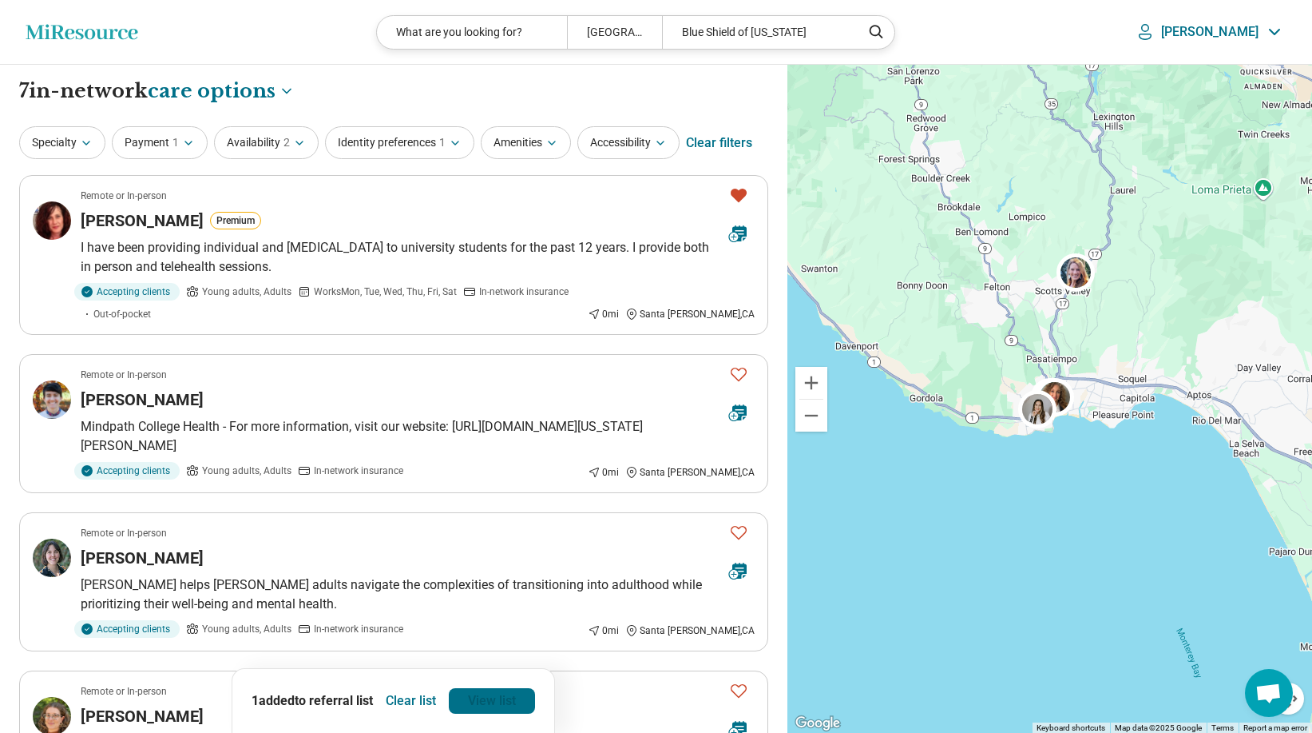
click at [506, 697] on link "View list" at bounding box center [492, 701] width 86 height 26
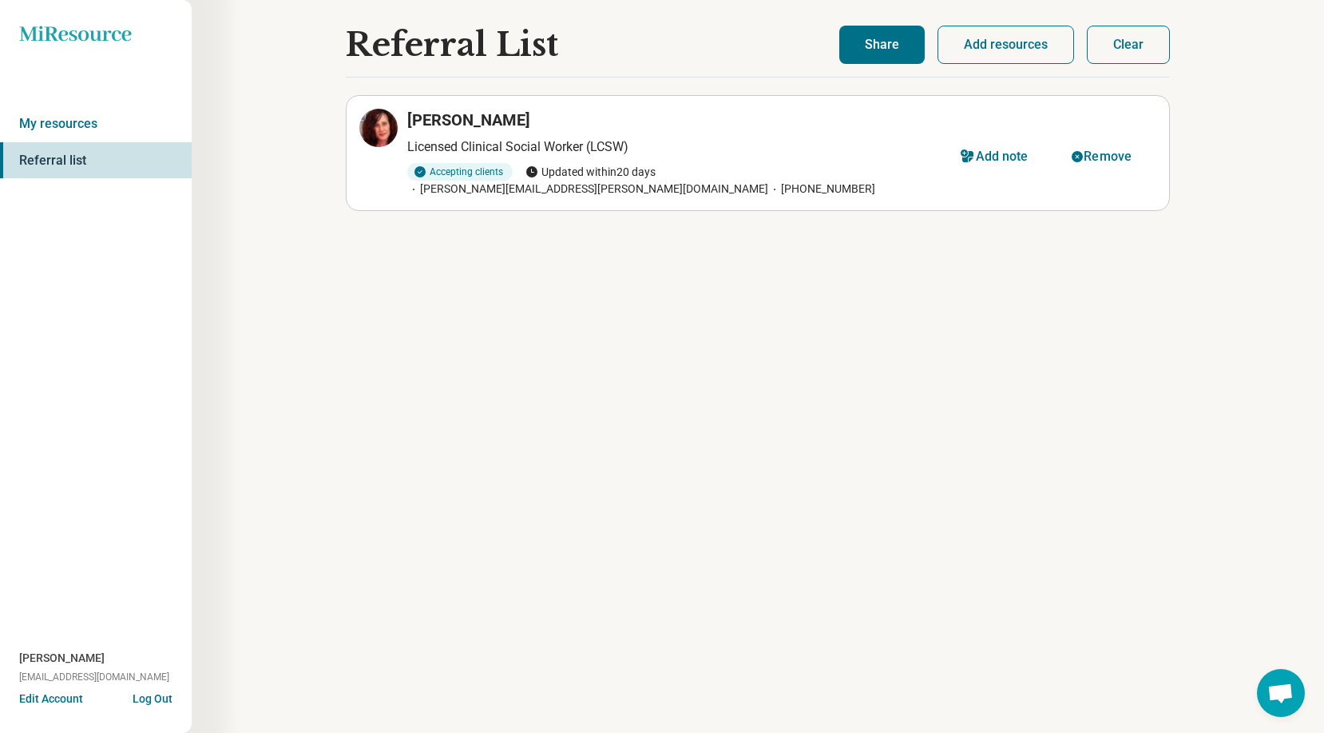
click at [899, 48] on button "Share" at bounding box center [882, 45] width 85 height 38
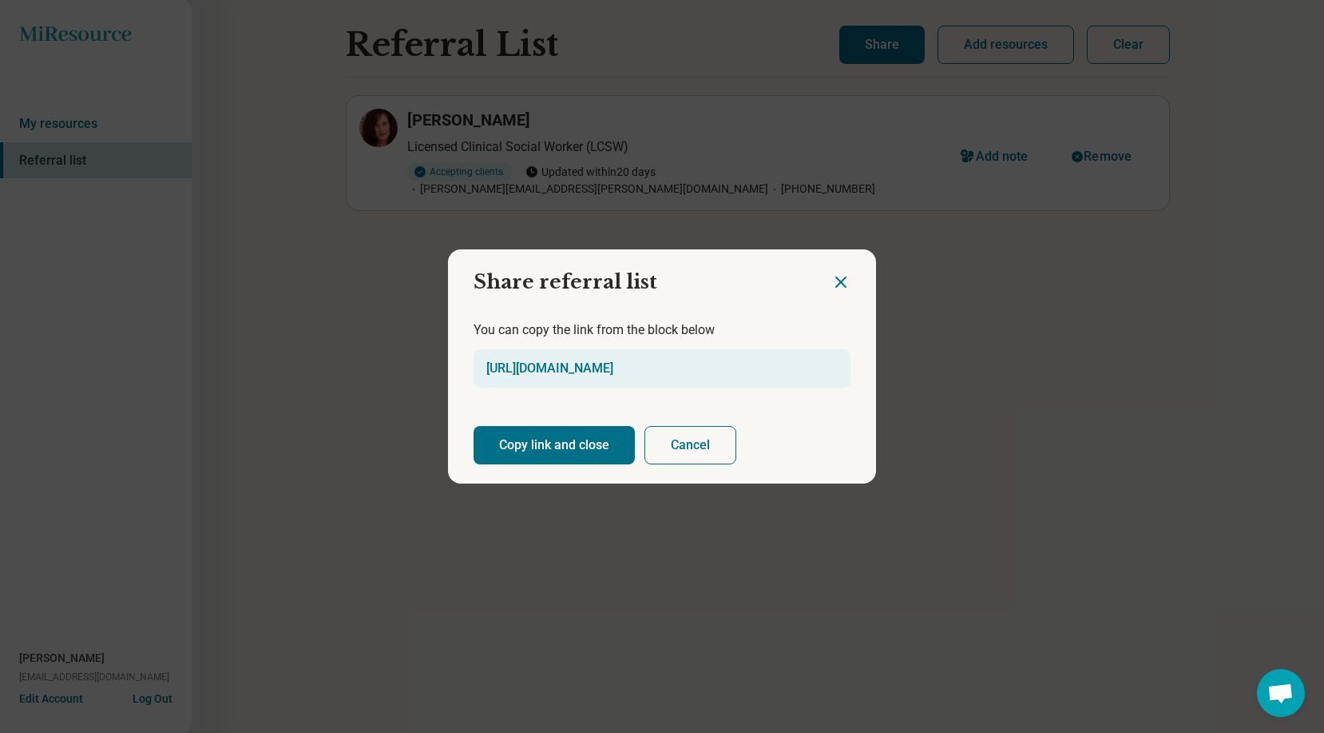
click at [564, 447] on button "Copy link and close" at bounding box center [554, 445] width 161 height 38
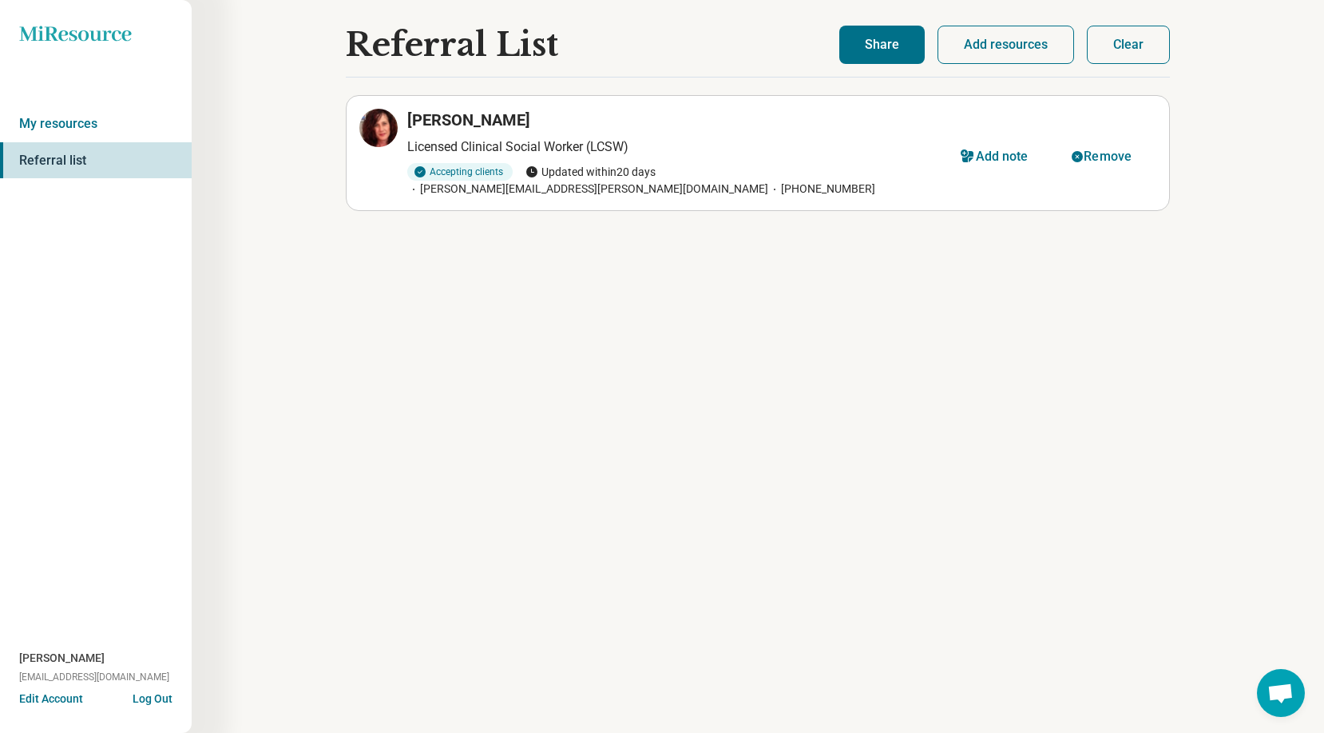
click at [1009, 46] on button "Clear" at bounding box center [1128, 45] width 83 height 38
